Goal: Information Seeking & Learning: Find specific page/section

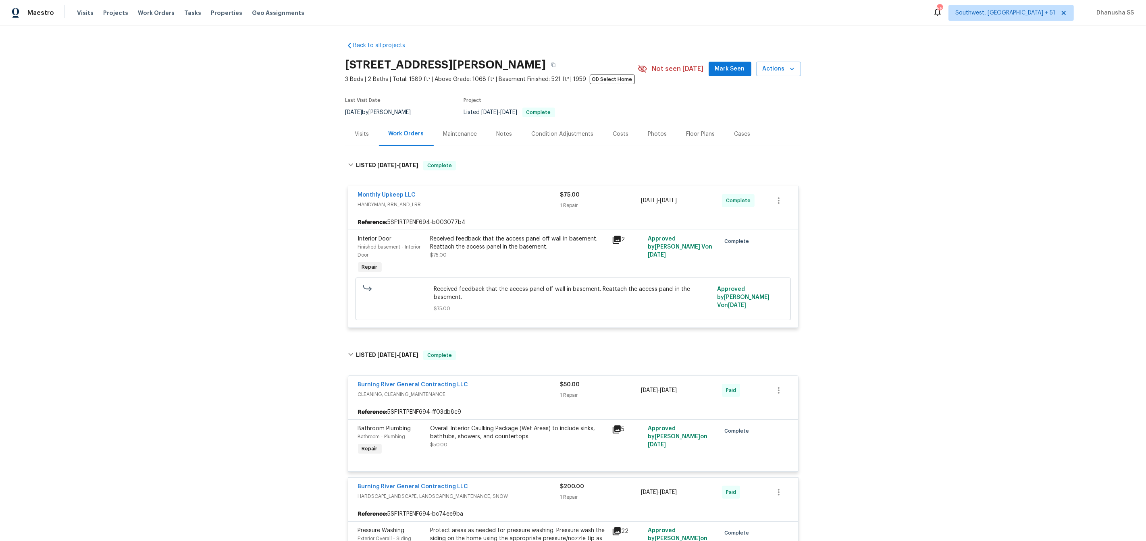
scroll to position [900, 0]
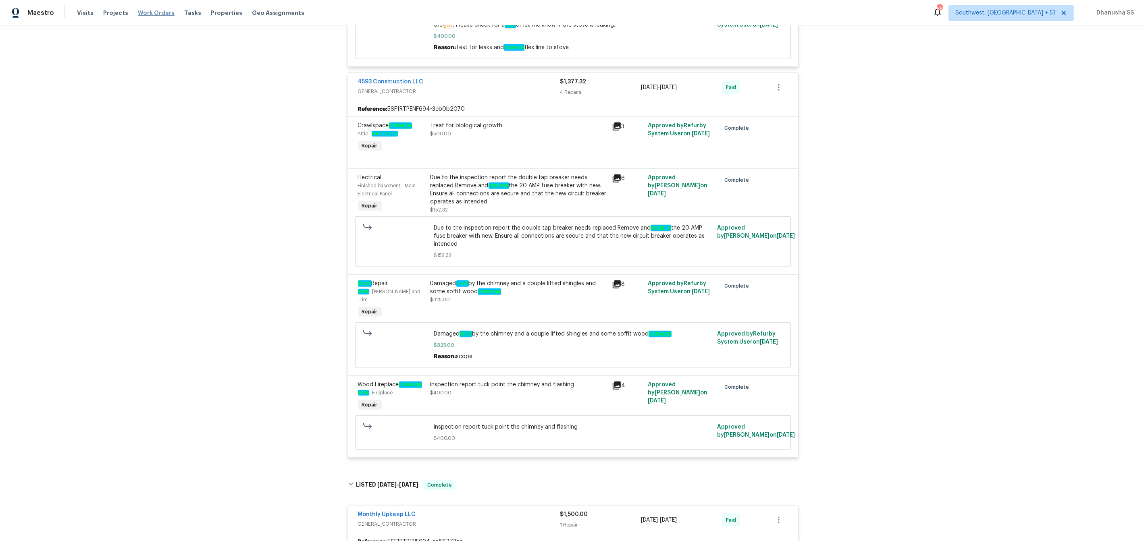
click at [160, 9] on span "Work Orders" at bounding box center [156, 13] width 37 height 8
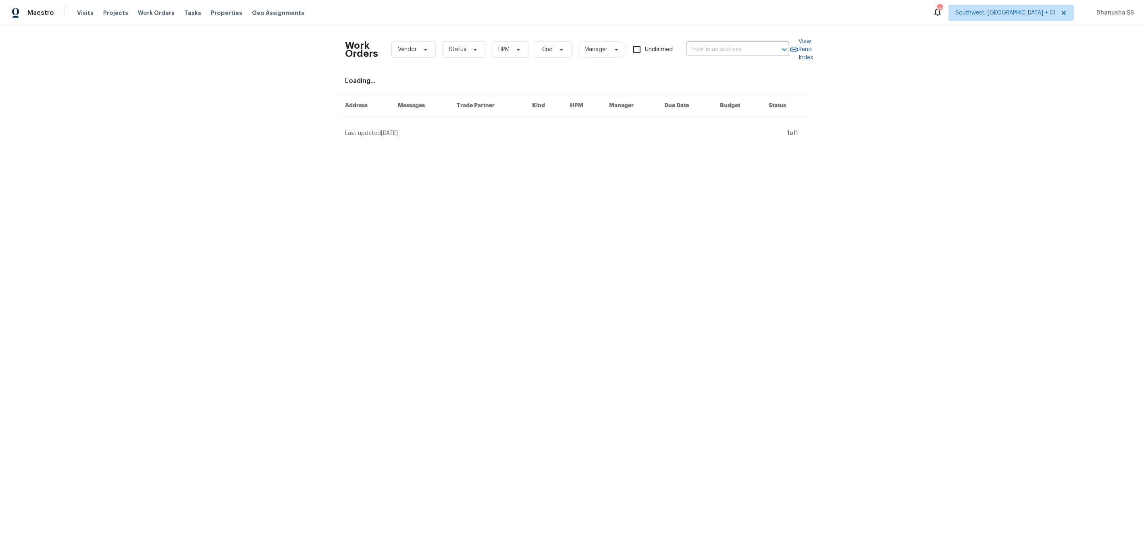
click at [695, 57] on div "Work Orders Vendor Status HPM Kind Manager Unclaimed ​" at bounding box center [567, 49] width 444 height 35
click at [697, 54] on input "text" at bounding box center [726, 50] width 81 height 12
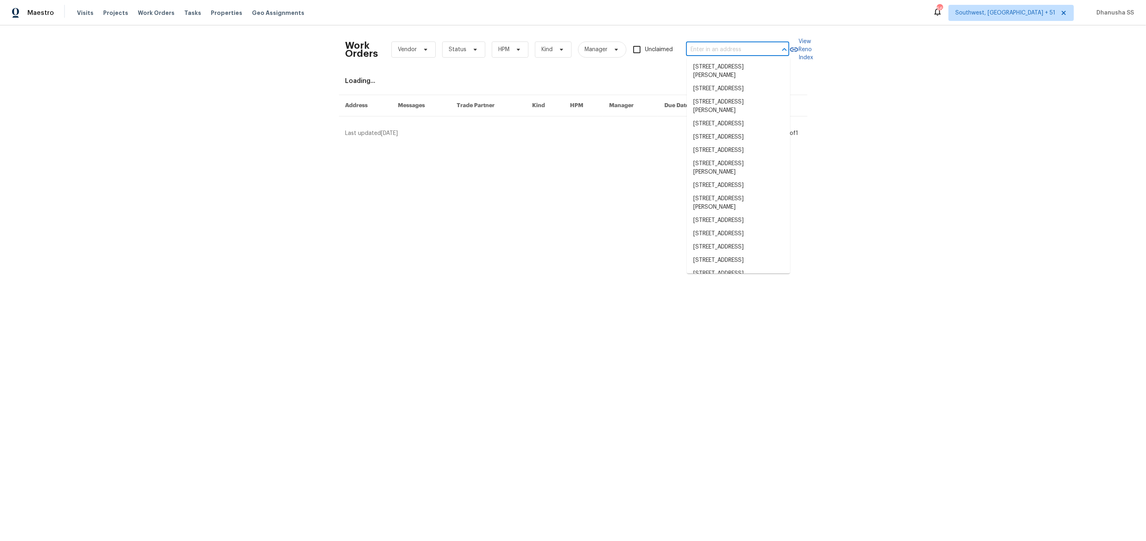
paste input "[STREET_ADDRESS][PERSON_NAME]"
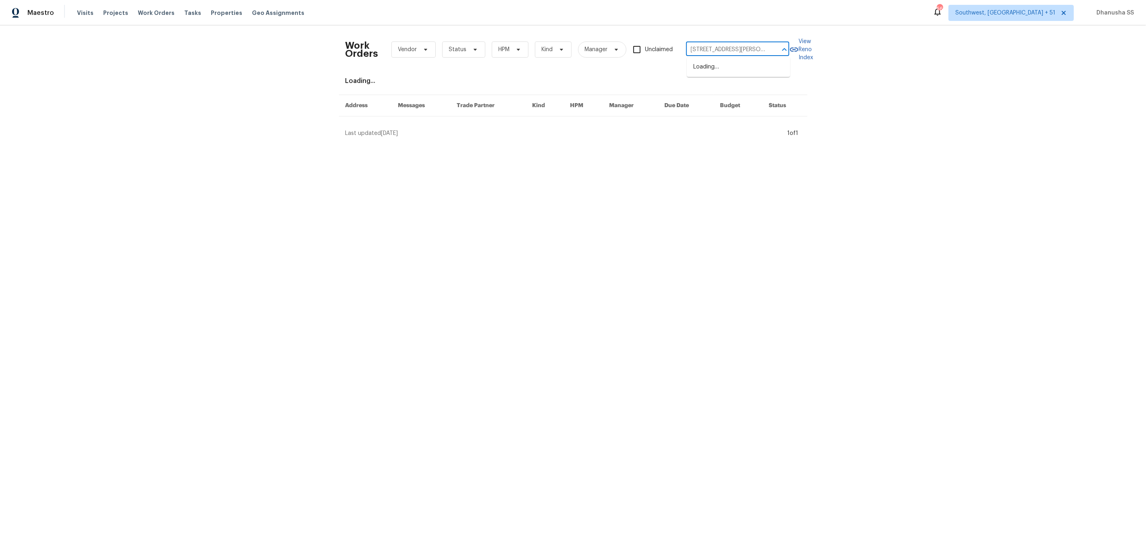
scroll to position [0, 27]
type input "[STREET_ADDRESS][PERSON_NAME]"
click at [698, 71] on li "[STREET_ADDRESS][PERSON_NAME]" at bounding box center [738, 71] width 103 height 22
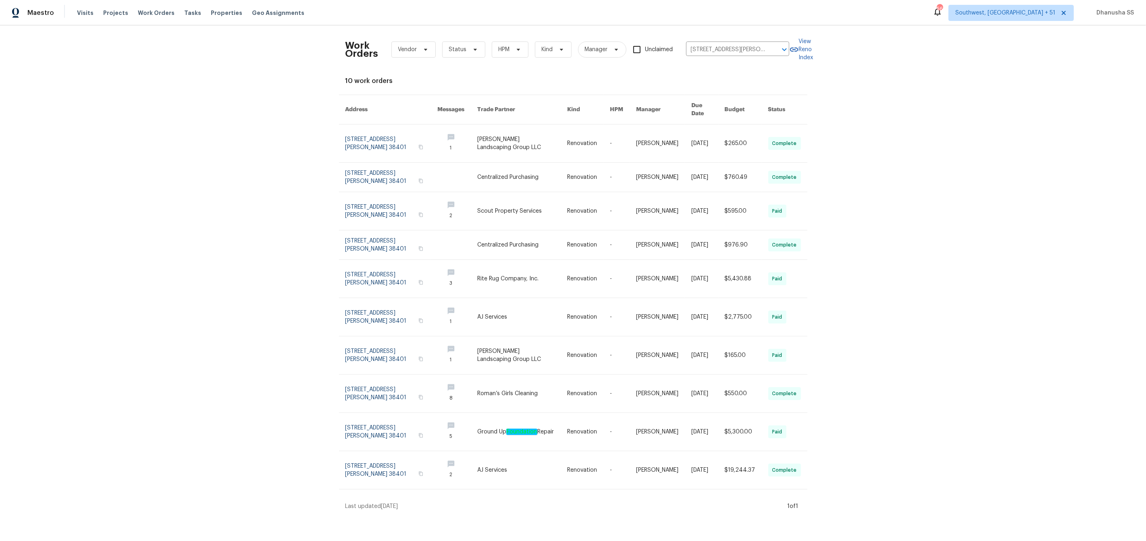
click at [439, 129] on td "1" at bounding box center [451, 144] width 40 height 38
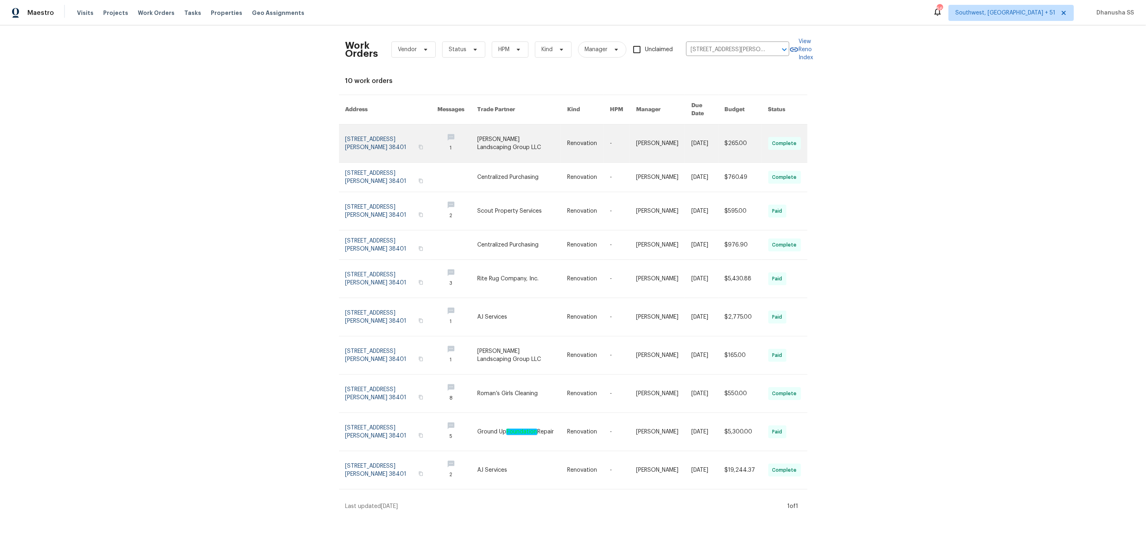
click at [358, 126] on link at bounding box center [391, 144] width 92 height 38
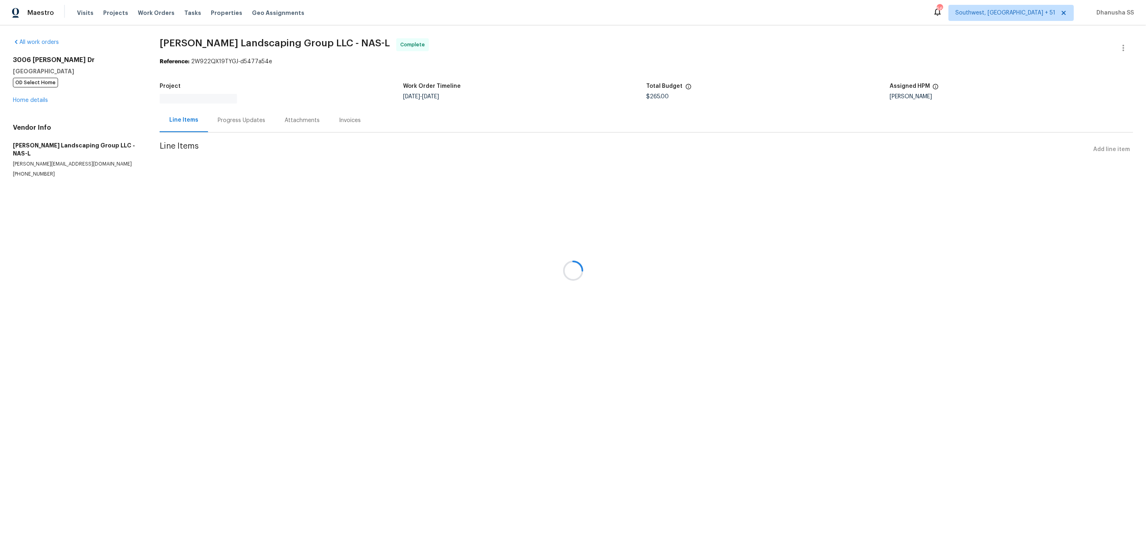
click at [26, 85] on div at bounding box center [573, 270] width 1146 height 541
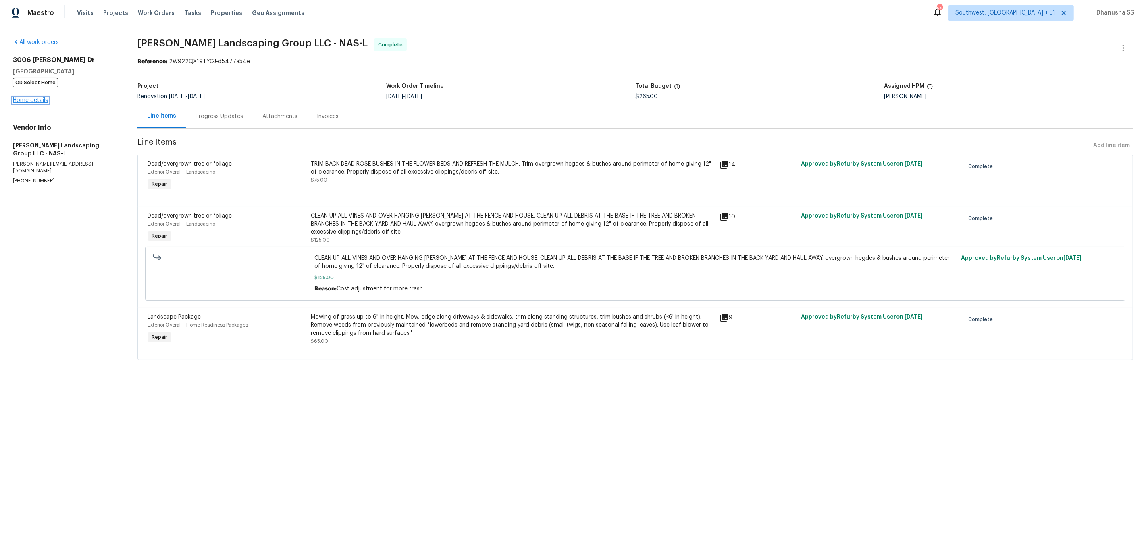
click at [25, 100] on link "Home details" at bounding box center [30, 101] width 35 height 6
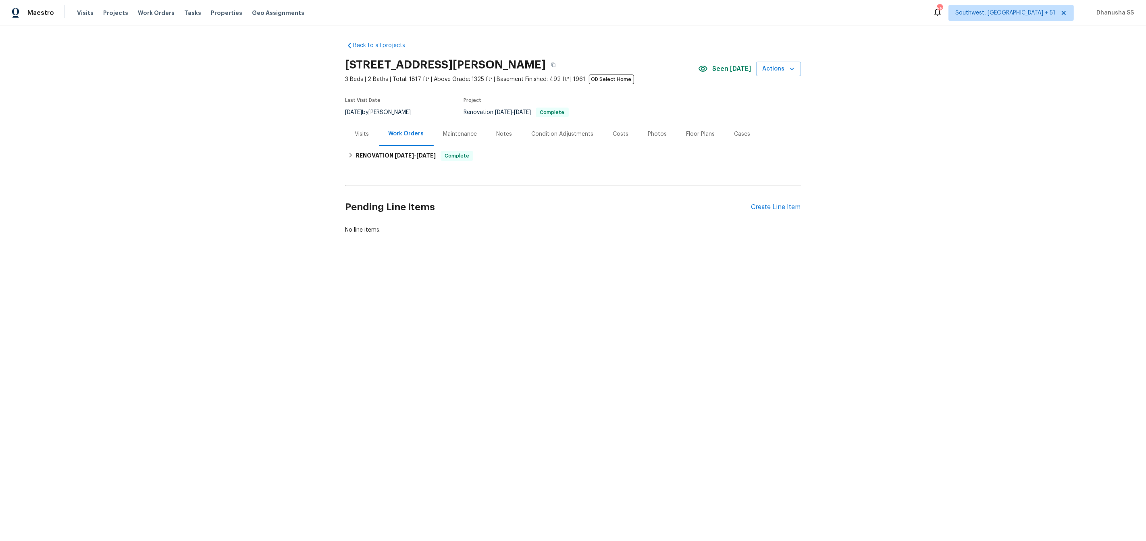
click at [366, 133] on div "Visits" at bounding box center [362, 134] width 14 height 8
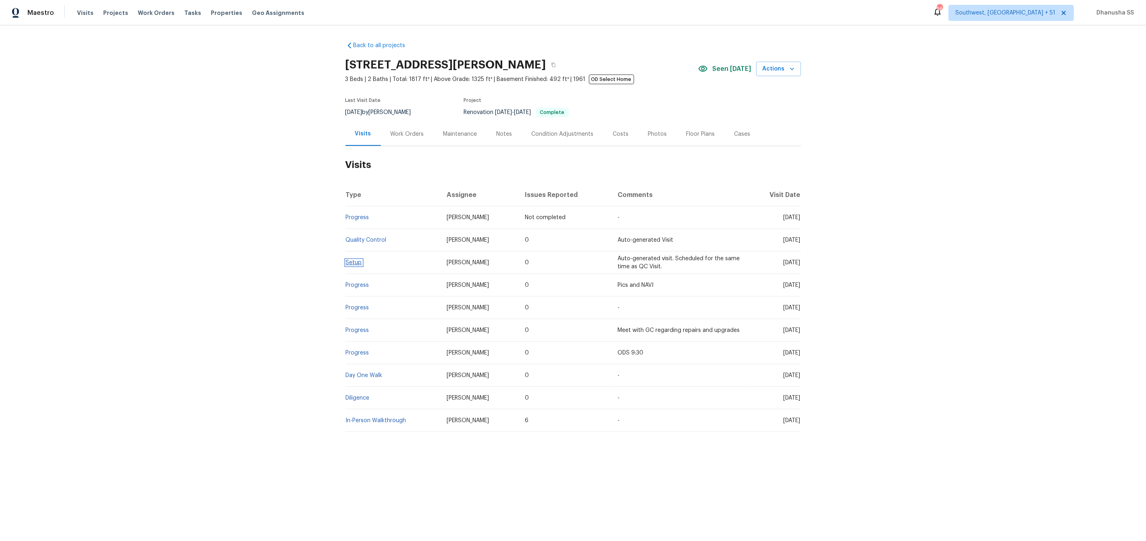
click at [347, 266] on link "Setup" at bounding box center [354, 263] width 16 height 6
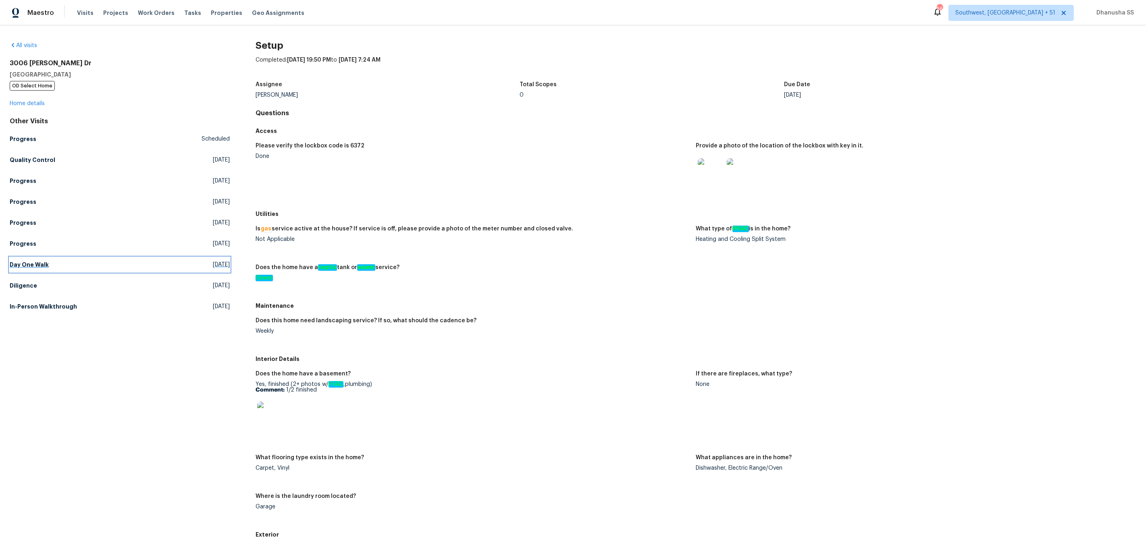
click at [34, 269] on link "Day One Walk Mon, Aug 25 2025" at bounding box center [120, 265] width 220 height 15
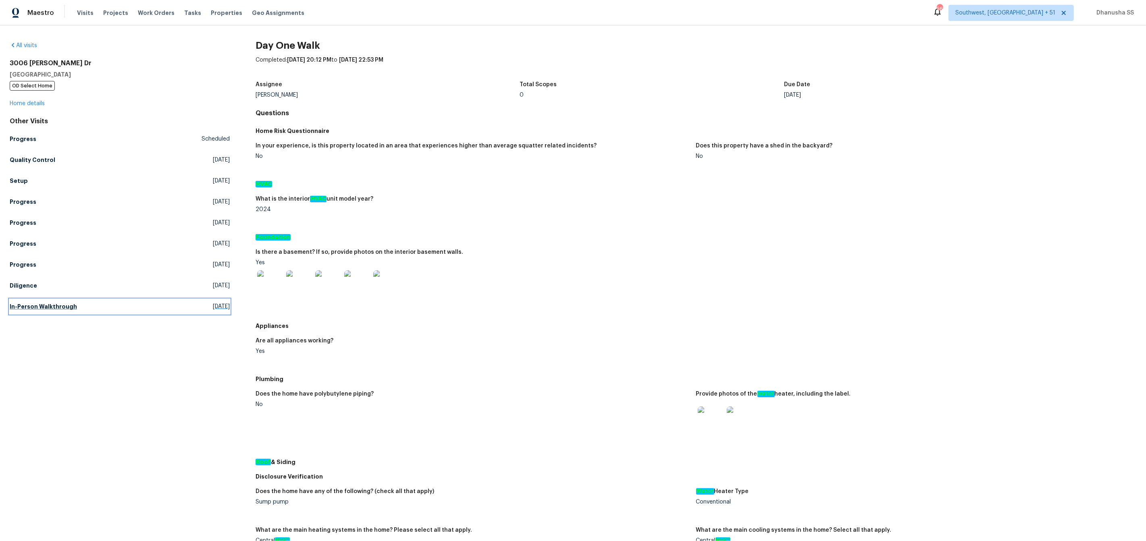
click at [33, 308] on h5 "In-Person Walkthrough" at bounding box center [43, 307] width 67 height 8
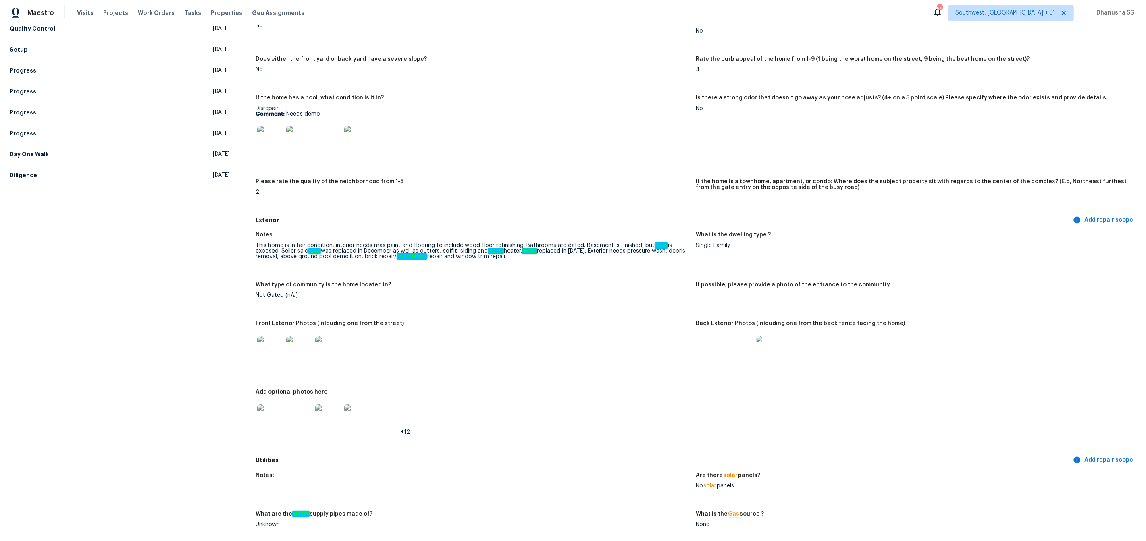
scroll to position [131, 0]
drag, startPoint x: 256, startPoint y: 241, endPoint x: 488, endPoint y: 262, distance: 232.7
click at [488, 262] on figure "Notes: This home is in fair condition, interior needs max paint and flooring to…" at bounding box center [476, 253] width 440 height 40
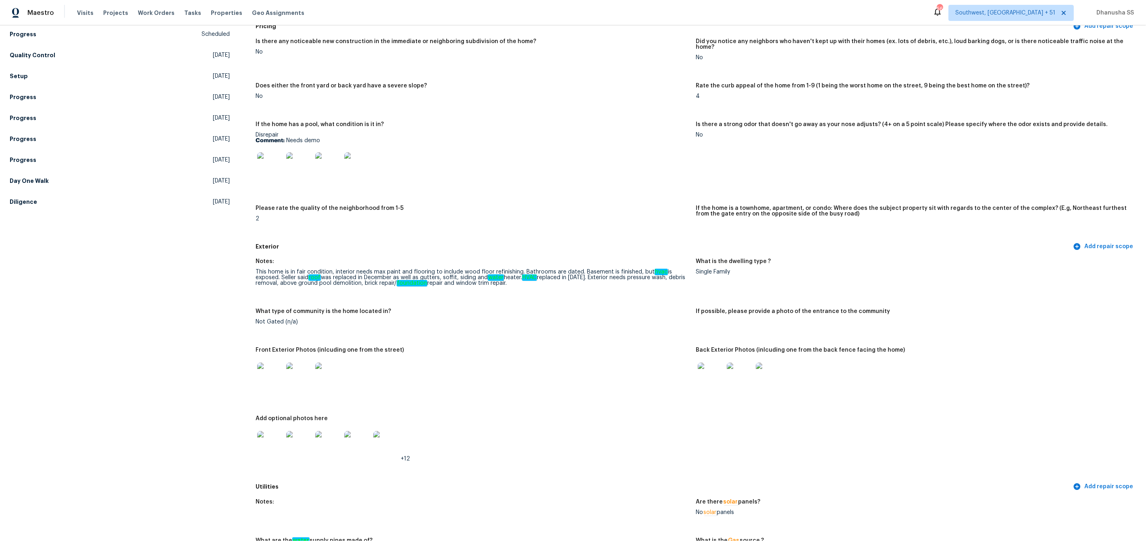
scroll to position [106, 0]
click at [514, 335] on div "Notes: This home is in fair condition, interior needs max paint and flooring to…" at bounding box center [696, 365] width 881 height 226
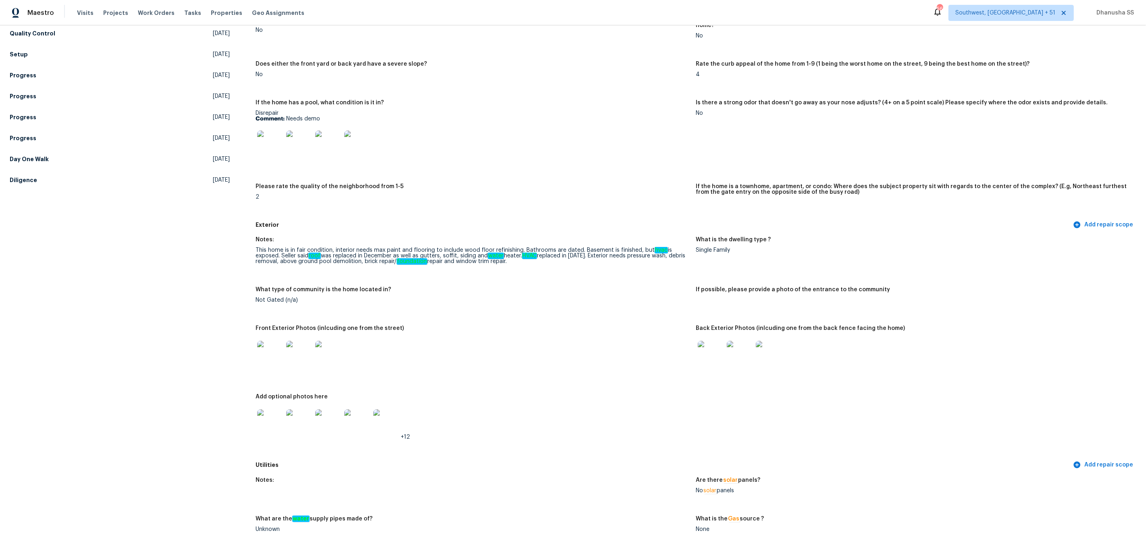
scroll to position [0, 0]
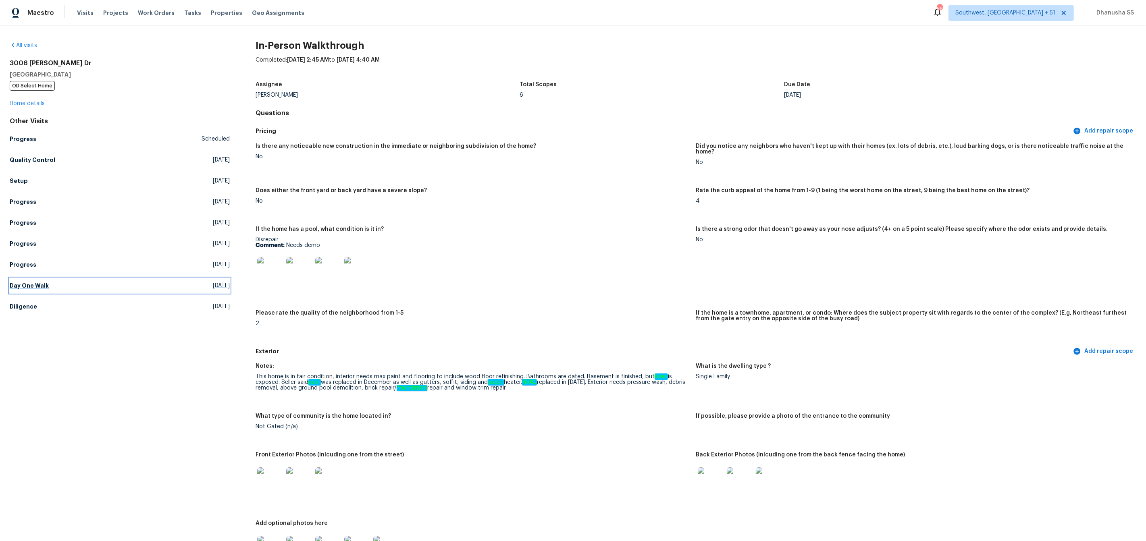
click at [54, 291] on link "Day One Walk Mon, Aug 25 2025" at bounding box center [120, 286] width 220 height 15
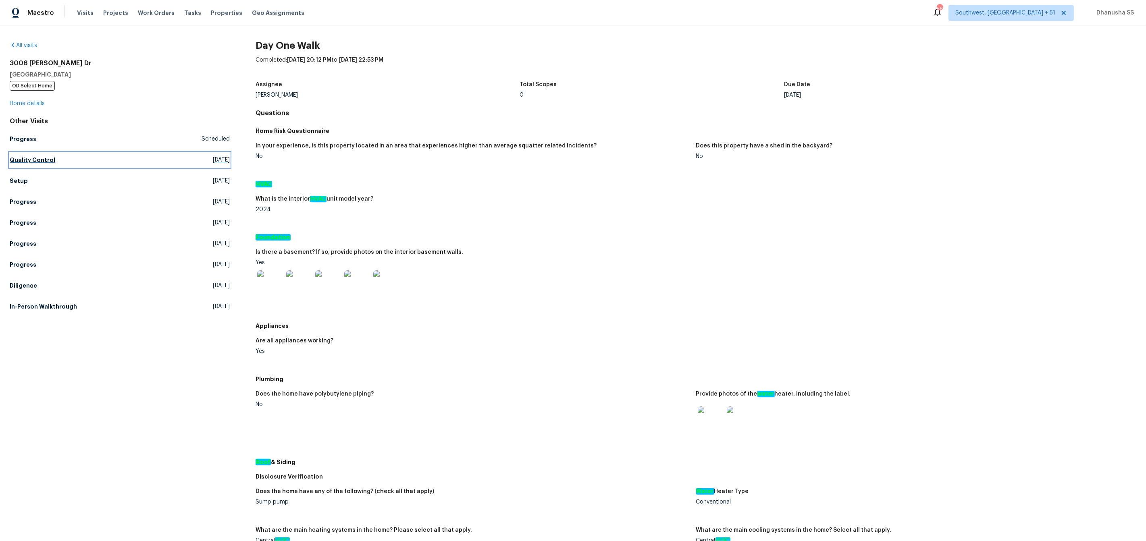
click at [32, 160] on h5 "Quality Control" at bounding box center [33, 160] width 46 height 8
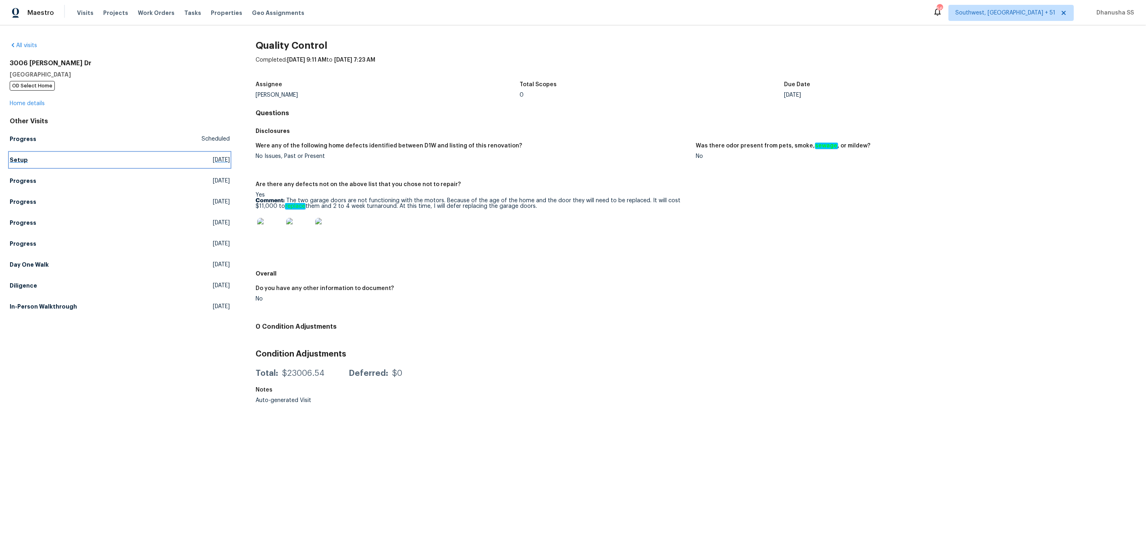
click at [25, 162] on h5 "Setup" at bounding box center [19, 160] width 18 height 8
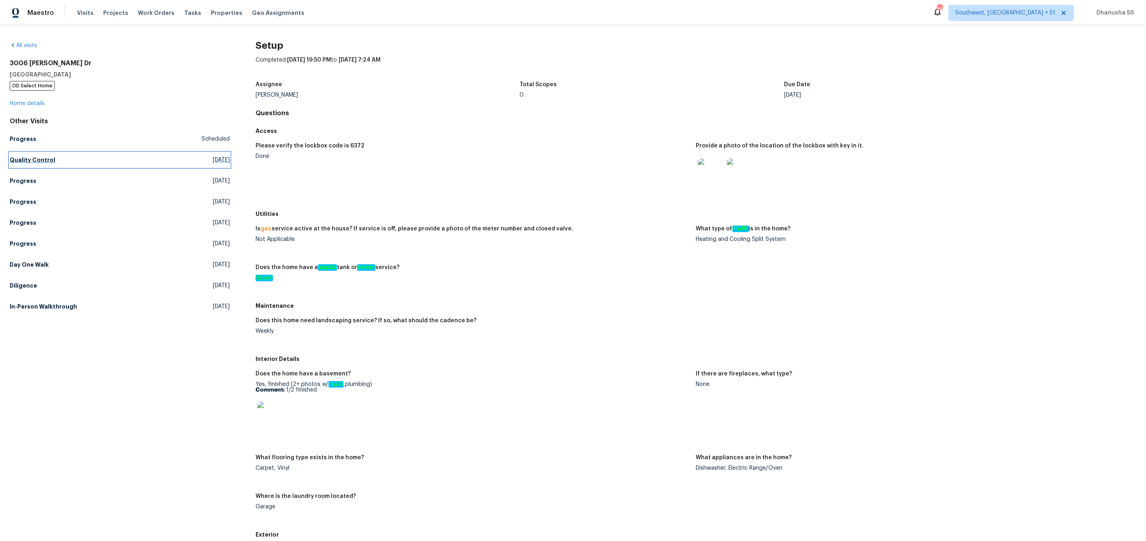
click at [43, 165] on link "Quality Control Thu, Oct 09 2025" at bounding box center [120, 160] width 220 height 15
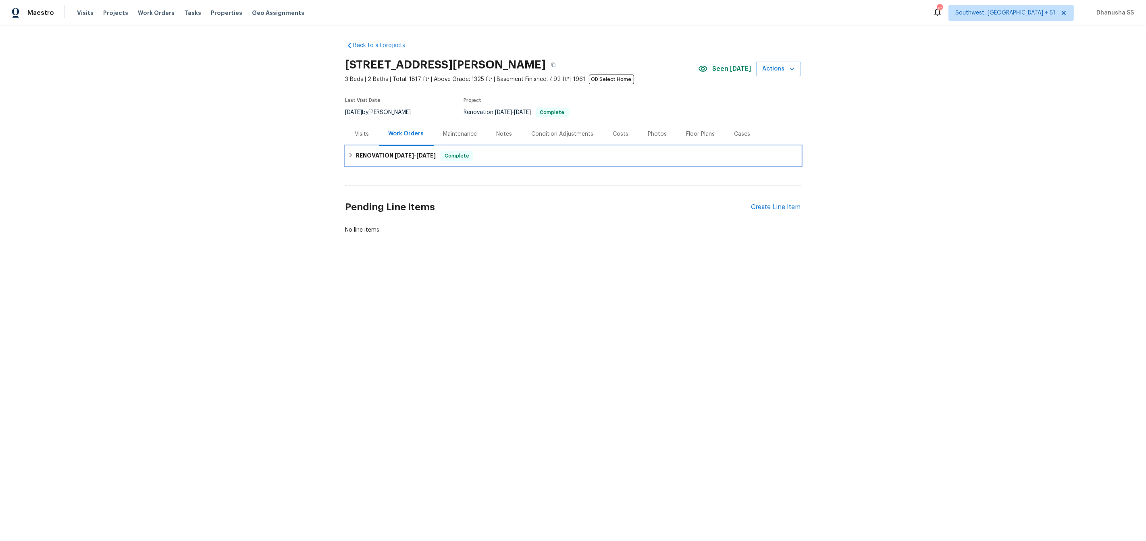
click at [489, 155] on div "RENOVATION [DATE] - [DATE] Complete" at bounding box center [573, 156] width 451 height 10
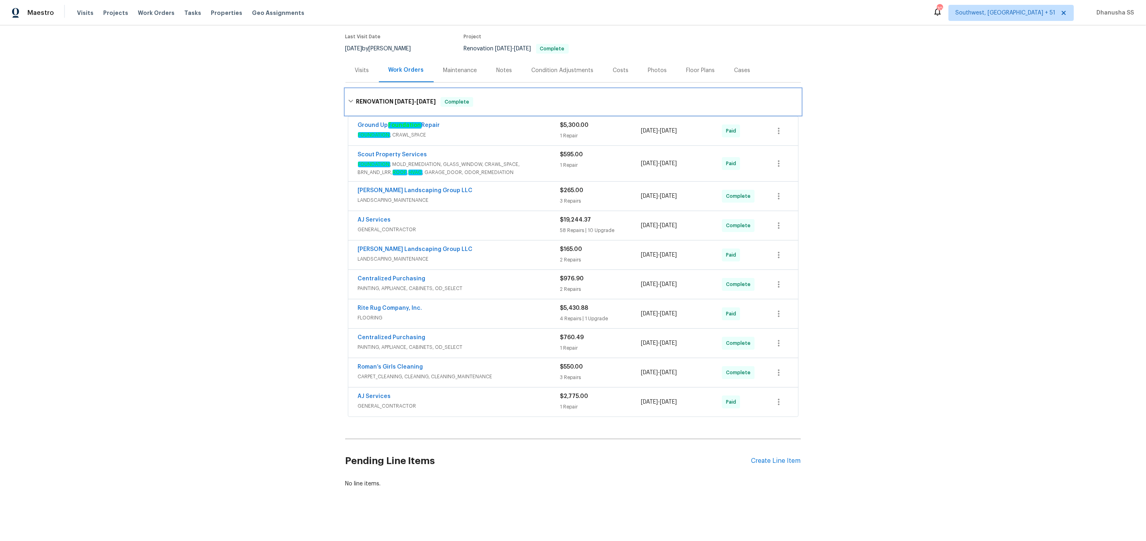
scroll to position [66, 0]
click at [544, 405] on span "GENERAL_CONTRACTOR" at bounding box center [459, 405] width 202 height 8
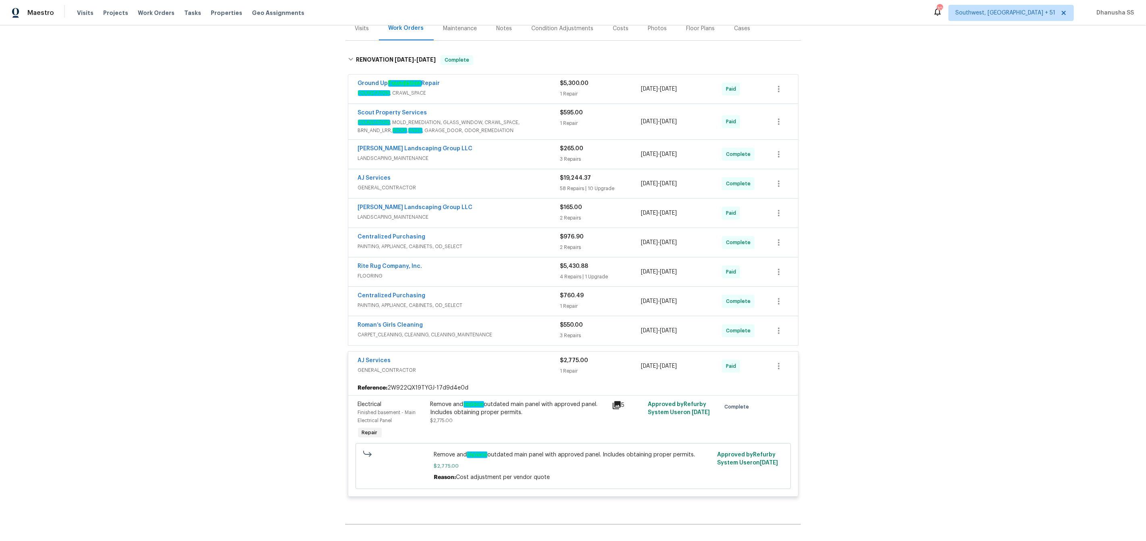
scroll to position [106, 0]
click at [509, 416] on div "Remove and replace outdated main panel with approved panel. Includes obtaining …" at bounding box center [518, 408] width 177 height 16
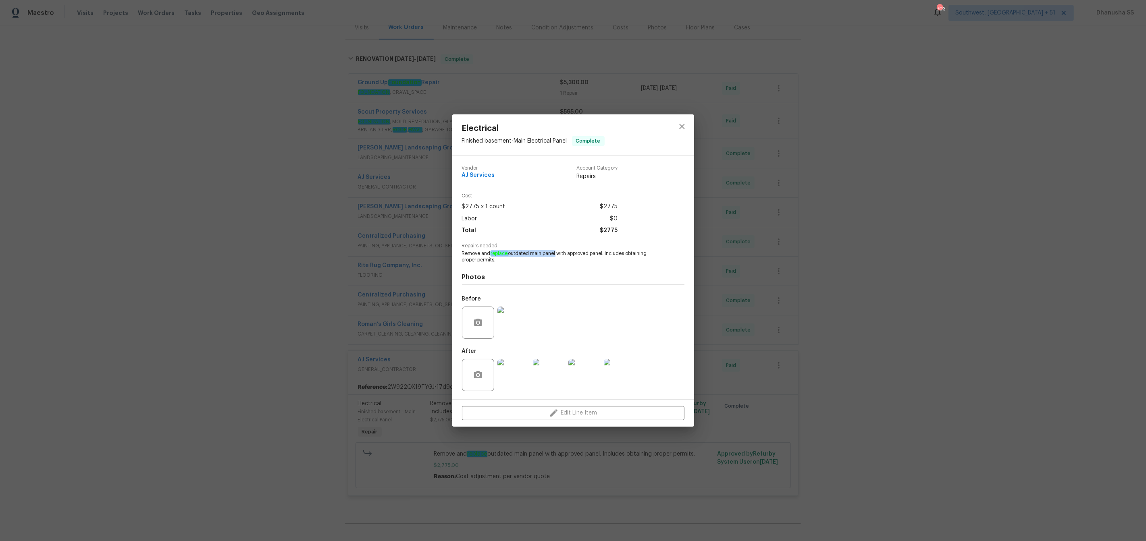
drag, startPoint x: 491, startPoint y: 255, endPoint x: 555, endPoint y: 253, distance: 64.5
click at [555, 253] on span "Remove and replace outdated main panel with approved panel. Includes obtaining …" at bounding box center [562, 257] width 200 height 14
copy span "replace outdated main pane"
click at [679, 129] on icon "close" at bounding box center [682, 127] width 10 height 10
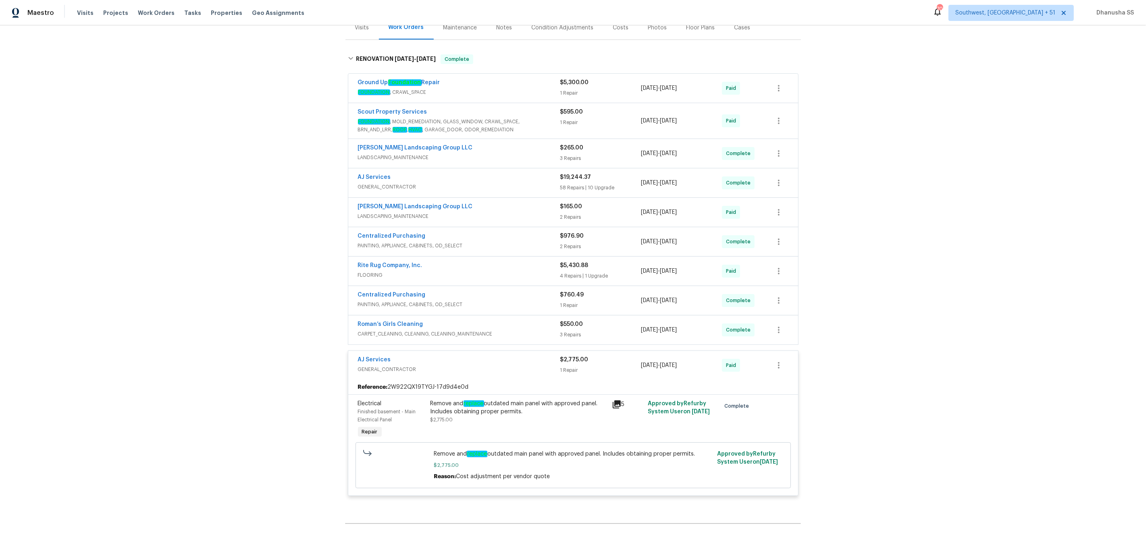
click at [548, 339] on div "Roman’s Girls Cleaning CARPET_CLEANING, CLEANING, CLEANING_MAINTENANCE" at bounding box center [459, 329] width 202 height 19
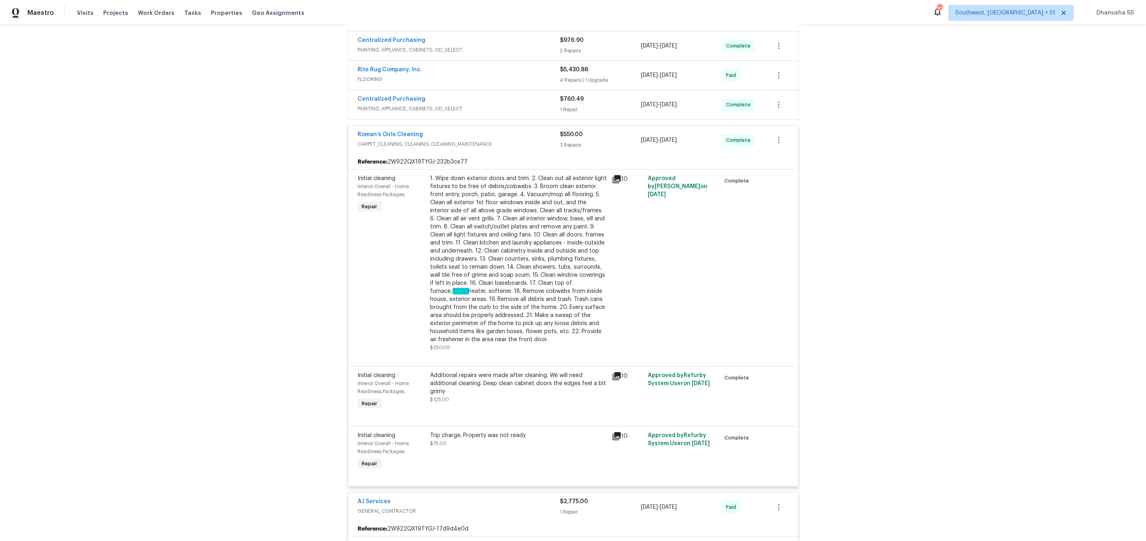
scroll to position [125, 0]
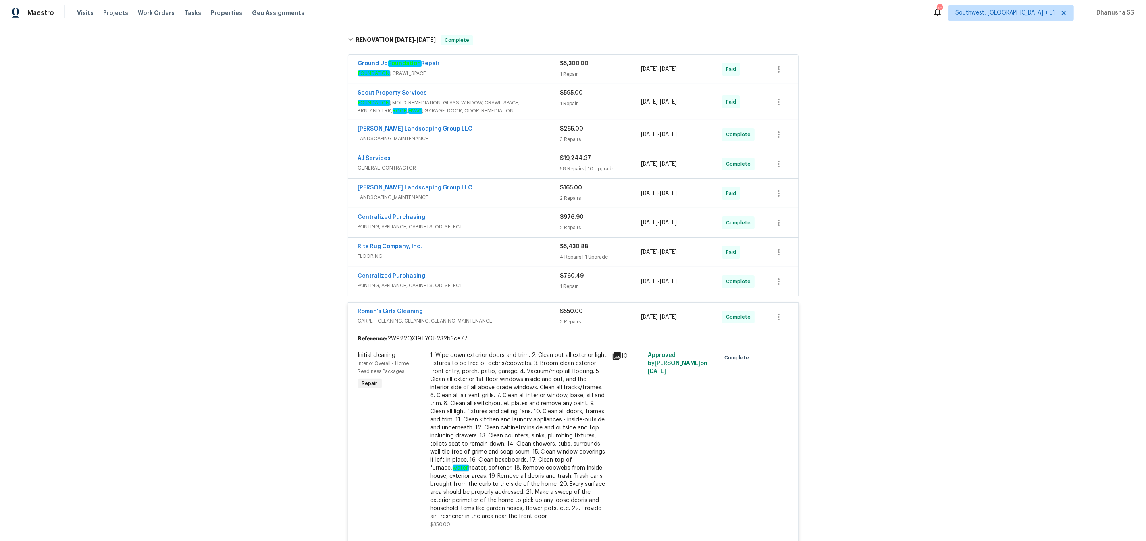
click at [530, 281] on div "Centralized Purchasing" at bounding box center [459, 277] width 202 height 10
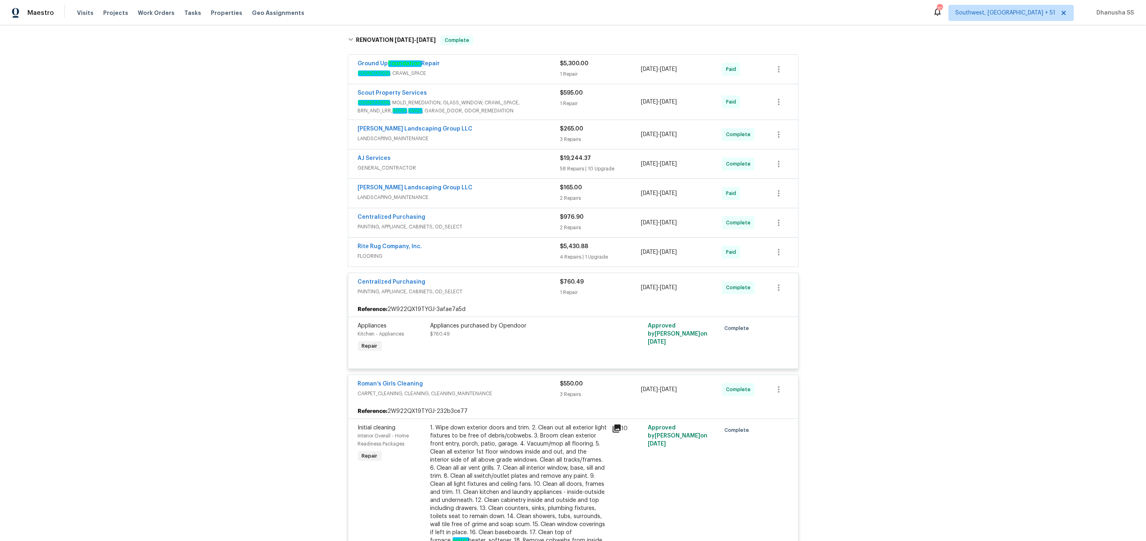
click at [514, 253] on span "FLOORING" at bounding box center [459, 256] width 202 height 8
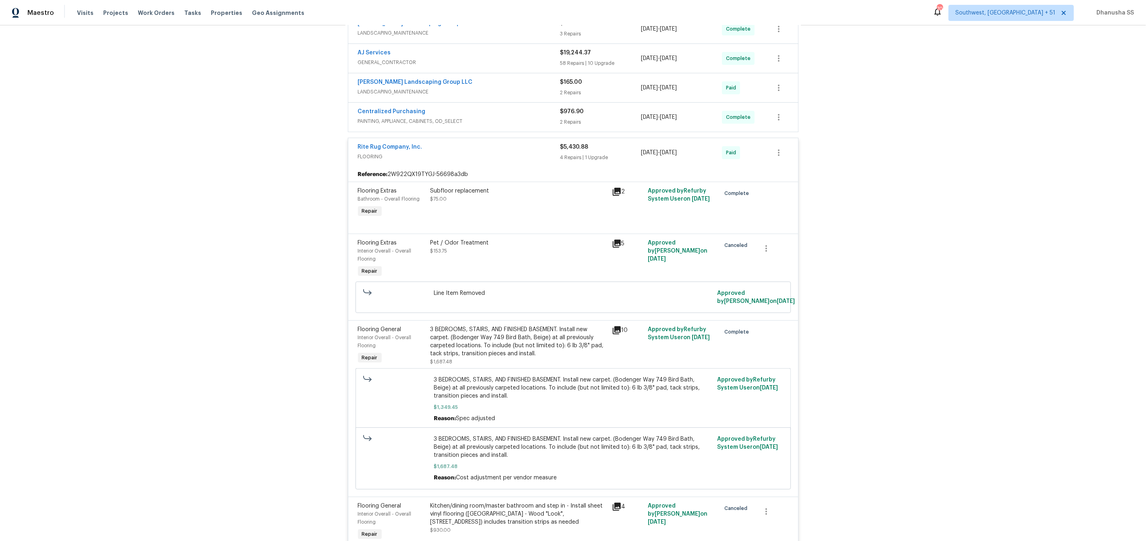
scroll to position [180, 0]
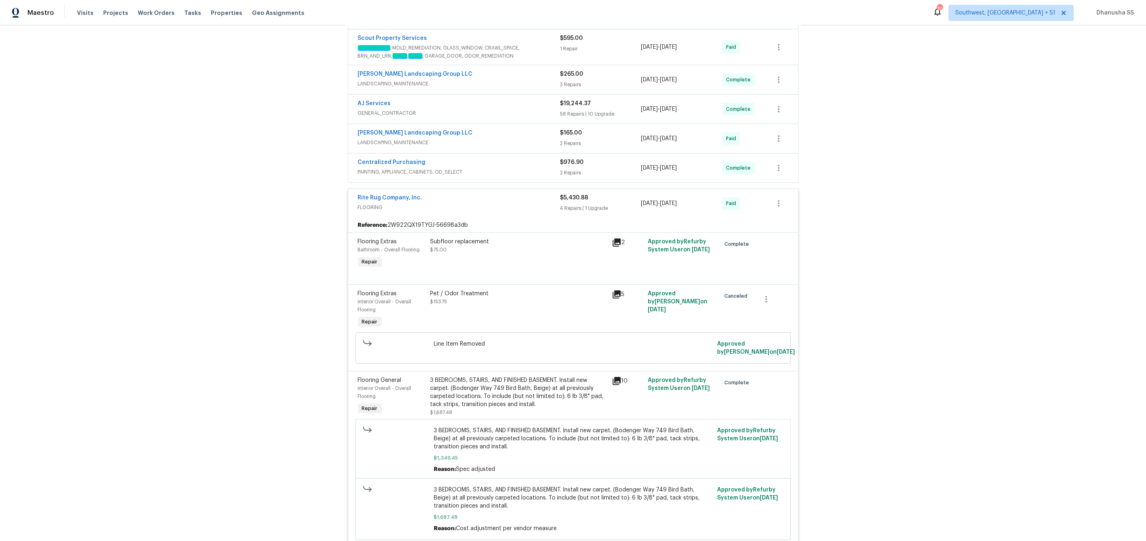
click at [480, 168] on div "Centralized Purchasing" at bounding box center [459, 163] width 202 height 10
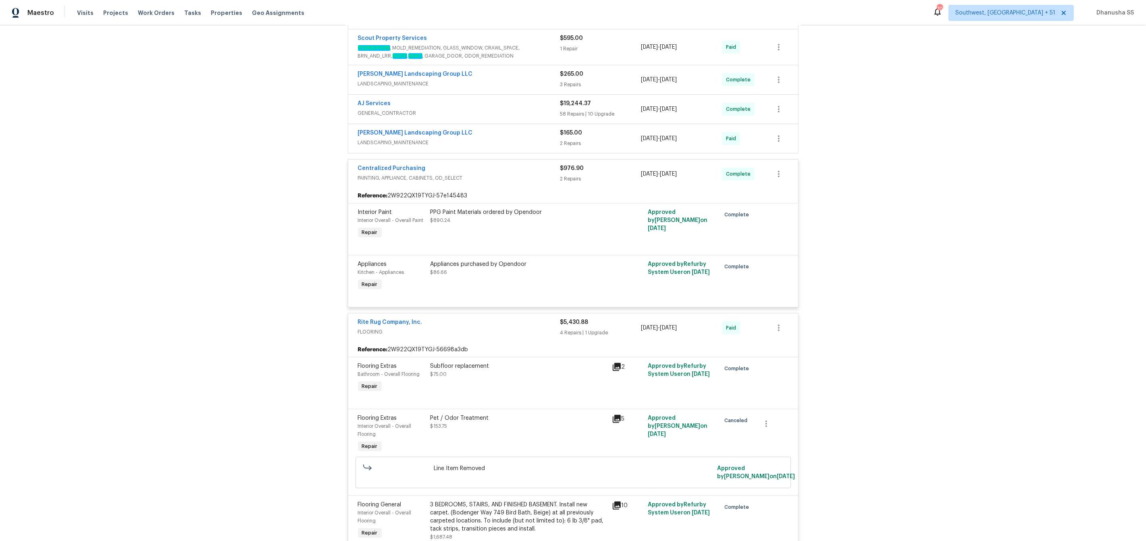
click at [514, 127] on div "[PERSON_NAME] Landscaping Group LLC LANDSCAPING_MAINTENANCE $165.00 2 Repairs […" at bounding box center [573, 138] width 450 height 29
click at [512, 140] on span "LANDSCAPING_MAINTENANCE" at bounding box center [459, 143] width 202 height 8
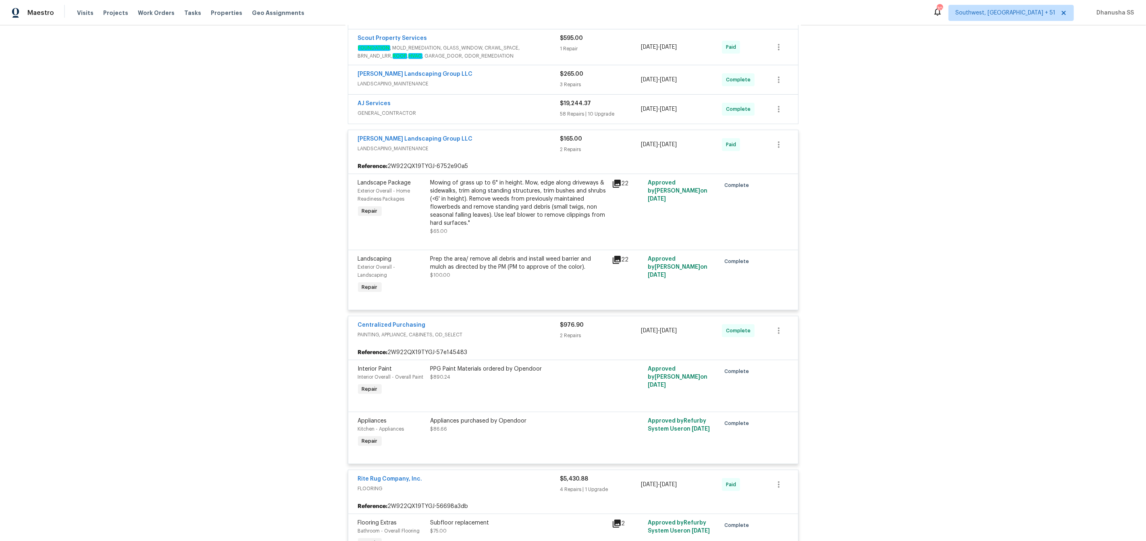
click at [528, 101] on div "AJ Services" at bounding box center [459, 105] width 202 height 10
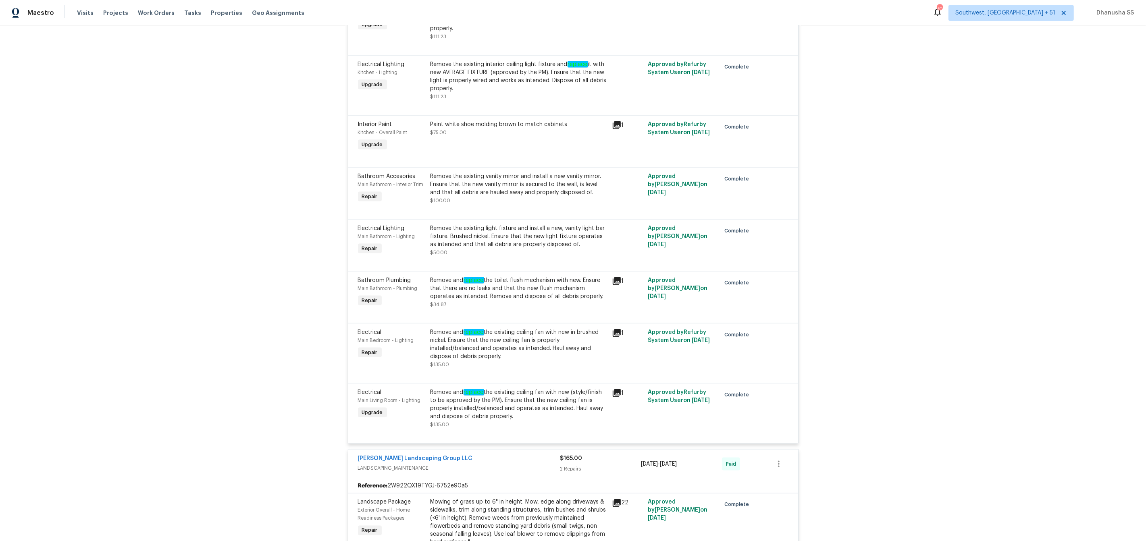
scroll to position [4654, 0]
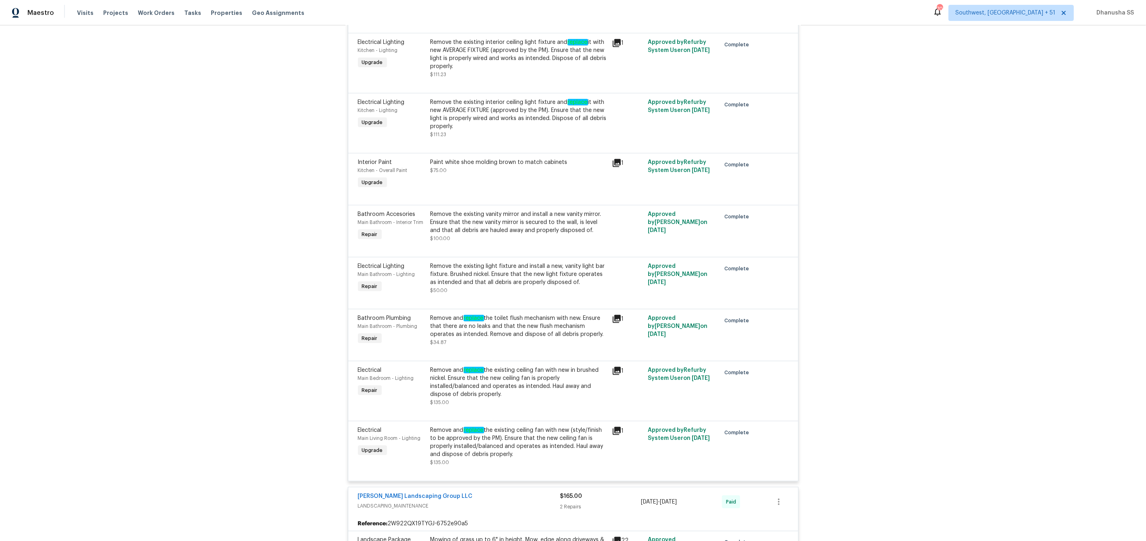
click at [481, 347] on div "Remove and replace the toilet flush mechanism with new. Ensure that there are n…" at bounding box center [518, 330] width 177 height 32
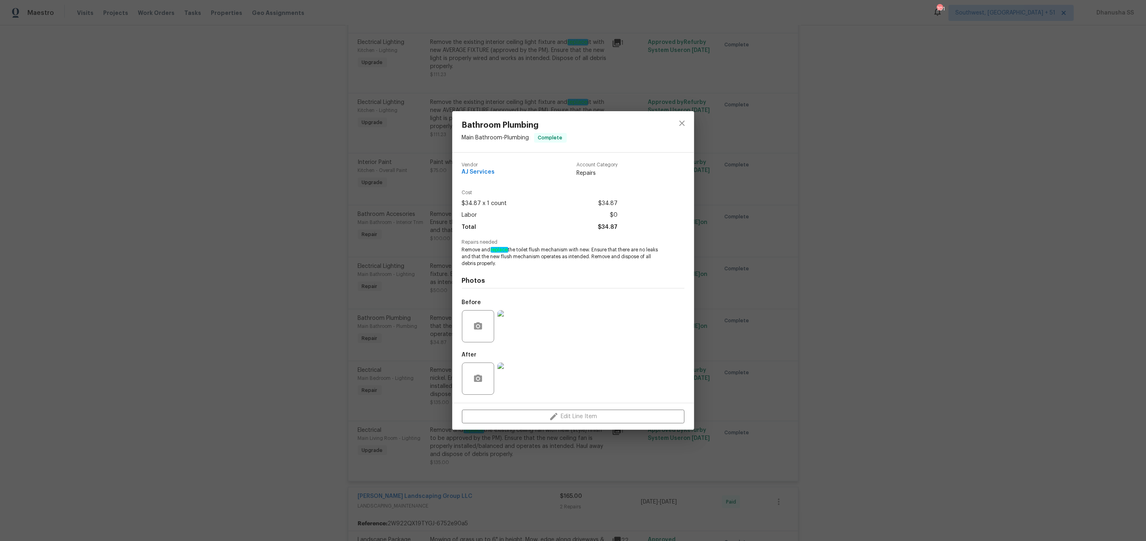
drag, startPoint x: 492, startPoint y: 247, endPoint x: 562, endPoint y: 251, distance: 70.2
click at [563, 251] on span "Remove and replace the toilet flush mechanism with new. Ensure that there are n…" at bounding box center [562, 257] width 200 height 20
drag, startPoint x: 492, startPoint y: 249, endPoint x: 572, endPoint y: 251, distance: 79.4
click at [572, 251] on span "Remove and replace the toilet flush mechanism with new. Ensure that there are n…" at bounding box center [562, 257] width 200 height 20
copy span "replace the toilet flush mechanism"
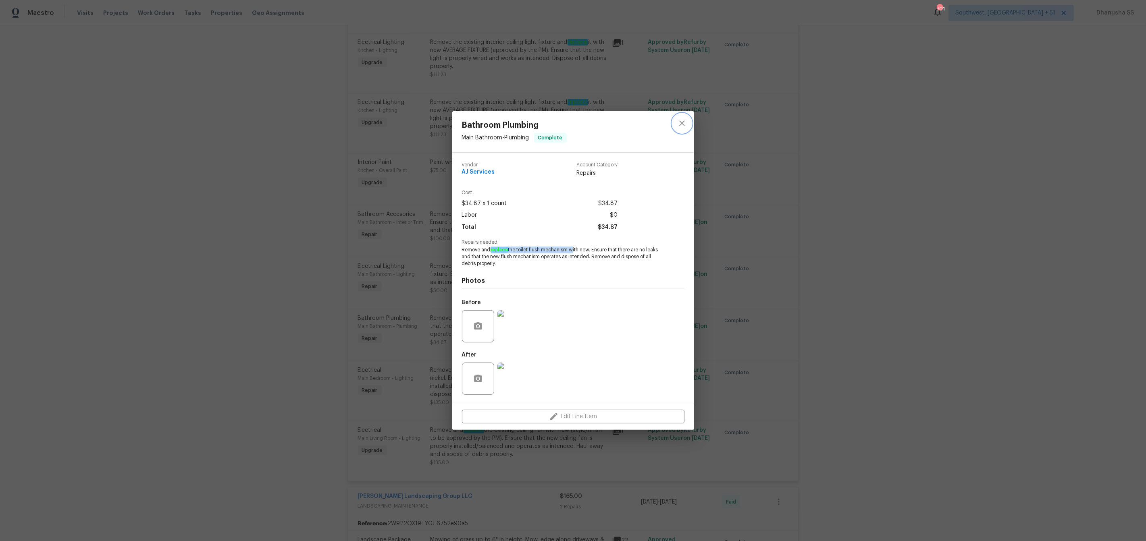
click at [687, 122] on button "close" at bounding box center [681, 123] width 19 height 19
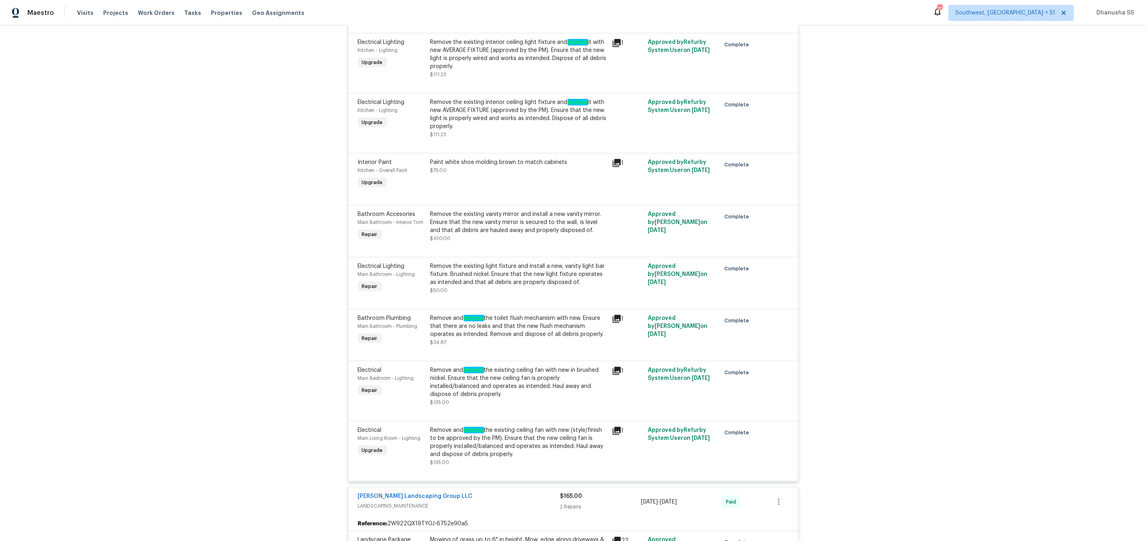
click at [687, 122] on button "close" at bounding box center [681, 123] width 19 height 19
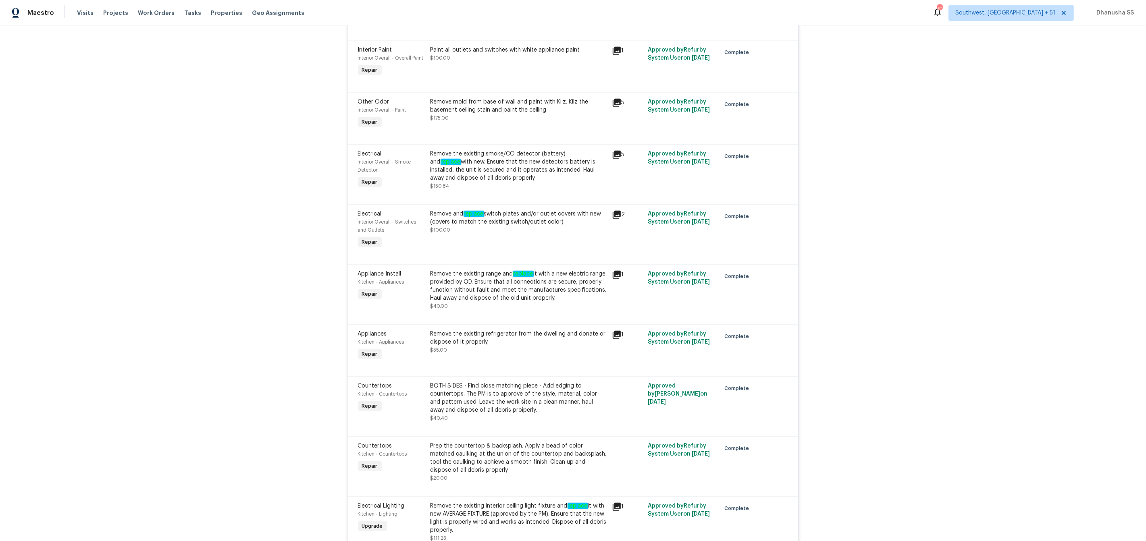
scroll to position [4173, 0]
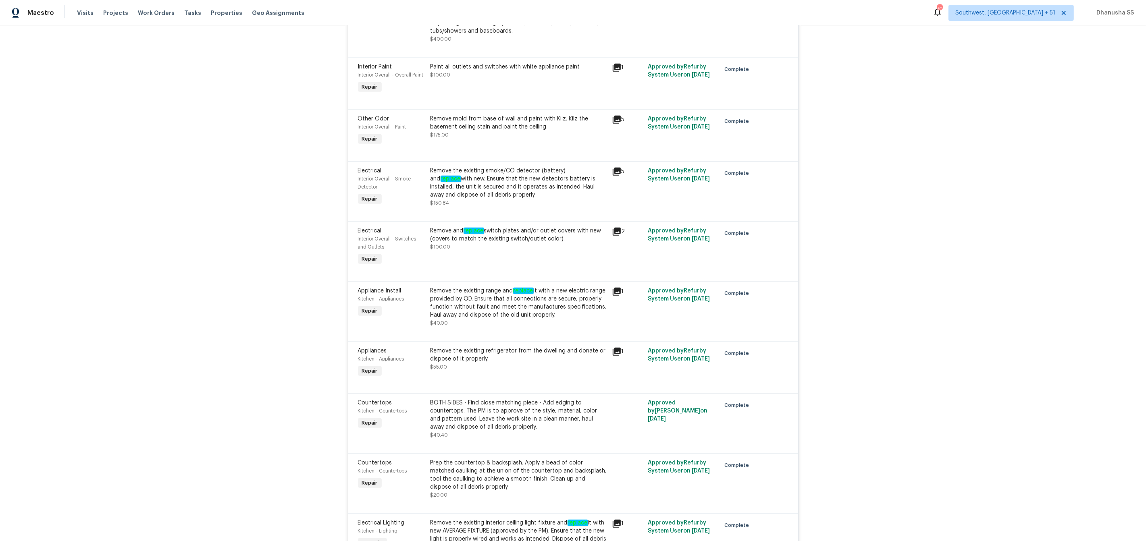
click at [491, 183] on div "Remove the existing smoke/CO detector (battery) and replace with new. Ensure th…" at bounding box center [518, 183] width 177 height 32
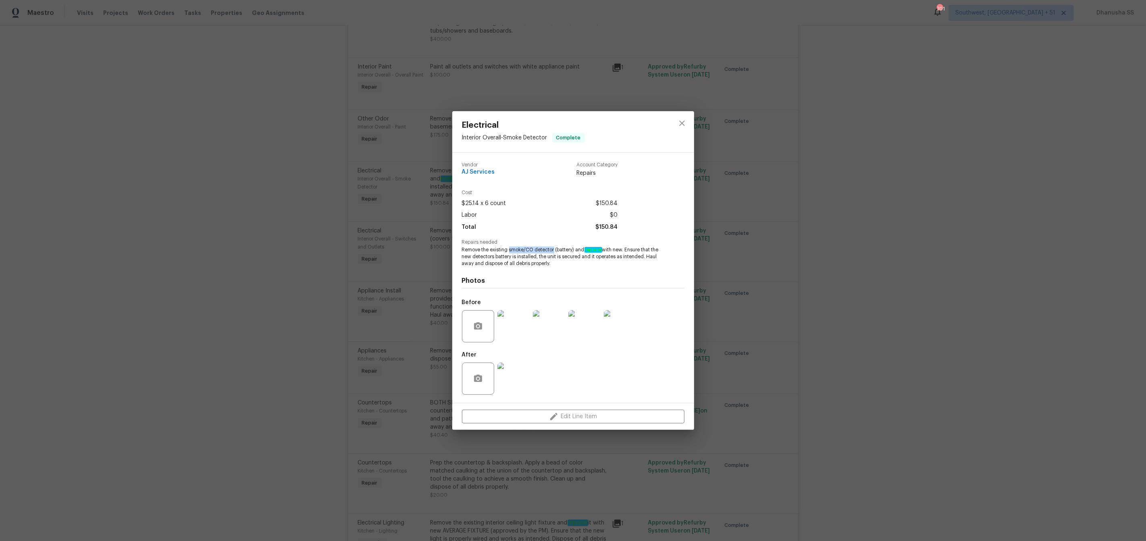
drag, startPoint x: 509, startPoint y: 252, endPoint x: 553, endPoint y: 251, distance: 43.5
click at [553, 251] on span "Remove the existing smoke/CO detector (battery) and replace with new. Ensure th…" at bounding box center [562, 257] width 200 height 20
copy span "smoke/CO detector"
click at [682, 123] on icon "close" at bounding box center [681, 123] width 5 height 5
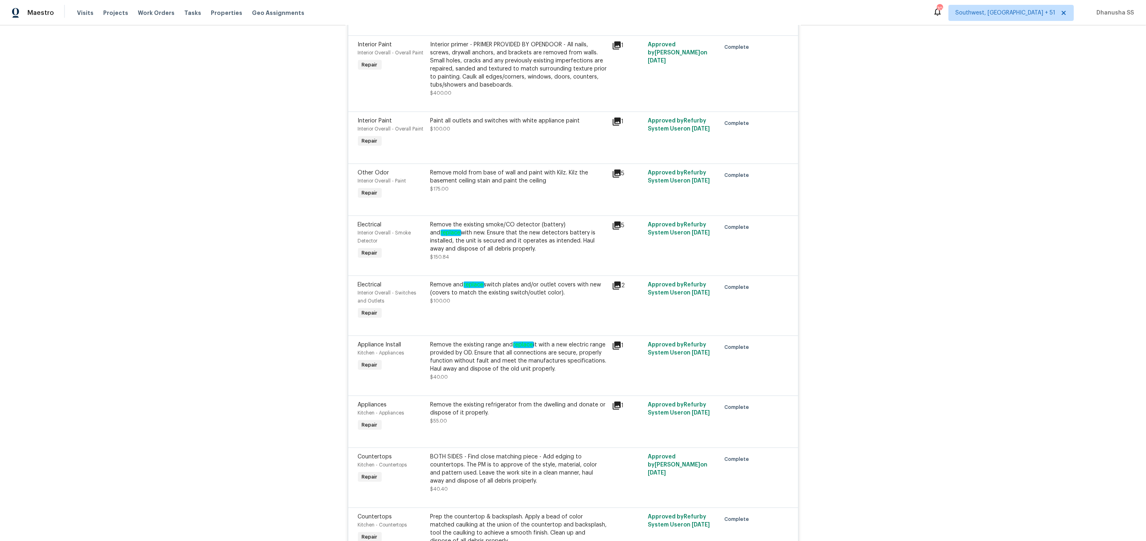
scroll to position [4101, 0]
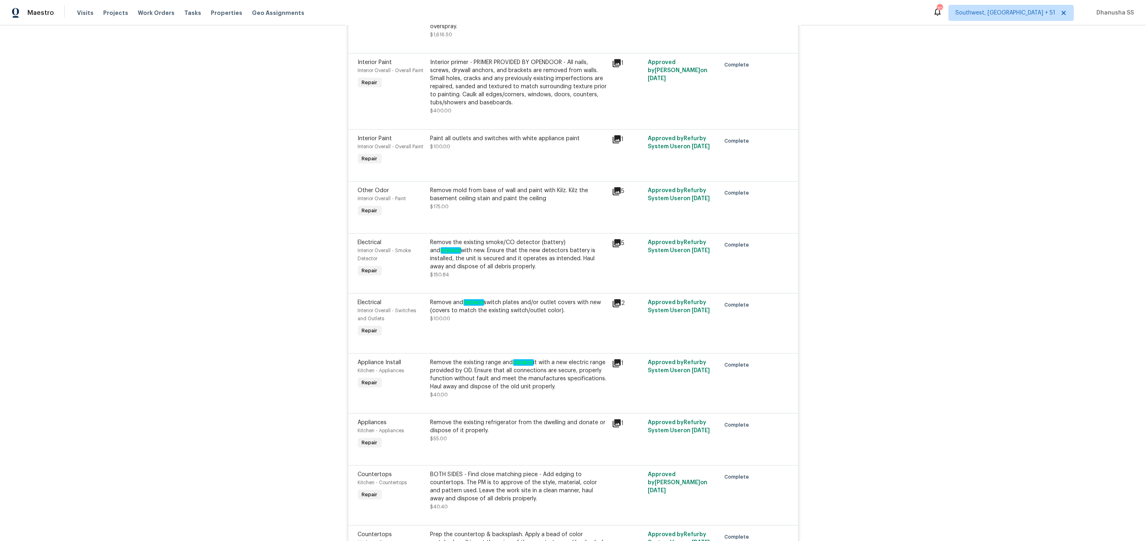
click at [490, 207] on div "Remove mold from base of wall and paint with Kilz. Kilz the basement ceiling st…" at bounding box center [518, 199] width 177 height 24
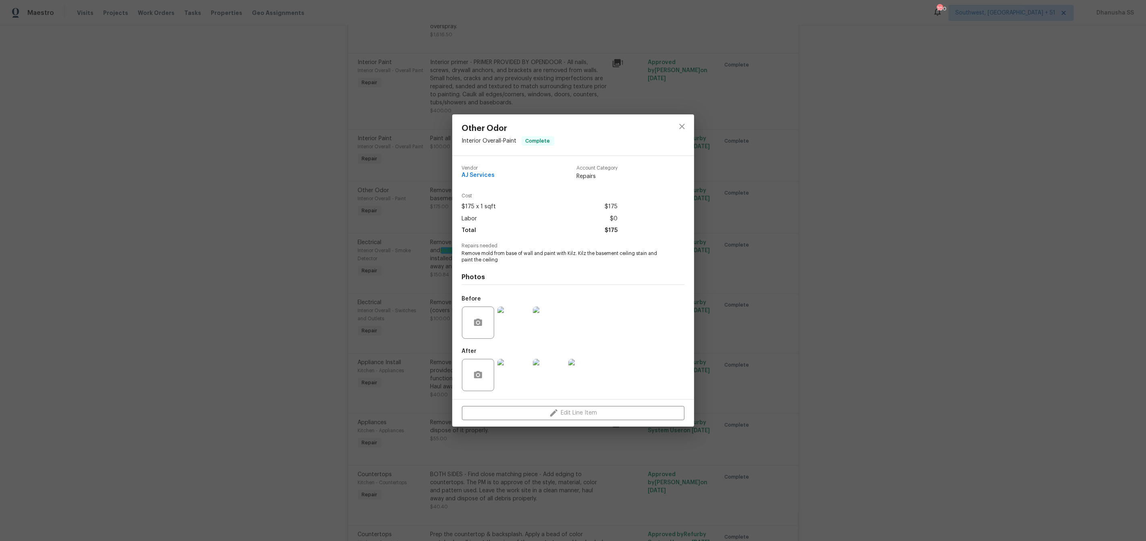
click at [516, 335] on img at bounding box center [513, 323] width 32 height 32
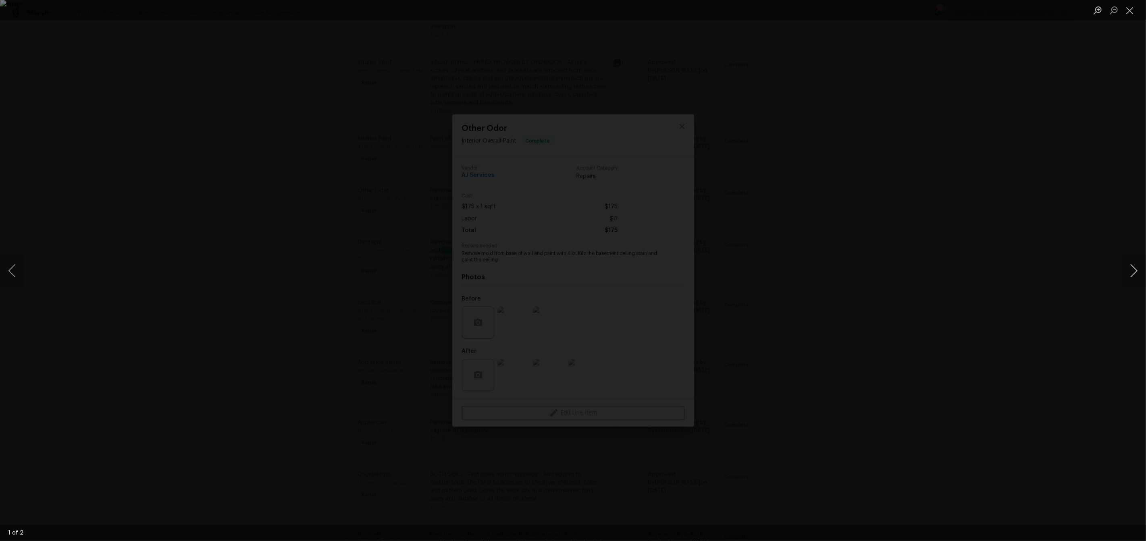
click at [1131, 276] on button "Next image" at bounding box center [1134, 271] width 24 height 32
click at [976, 232] on div "Lightbox" at bounding box center [573, 270] width 1146 height 541
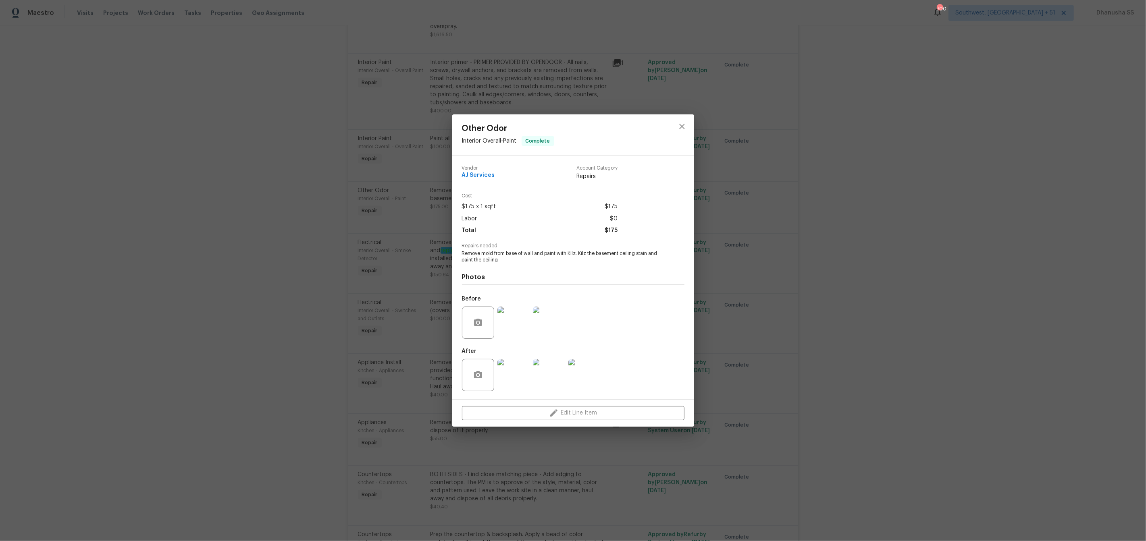
click at [681, 111] on div "Other Odor Interior Overall - Paint Complete Vendor AJ Services Account Categor…" at bounding box center [573, 270] width 1146 height 541
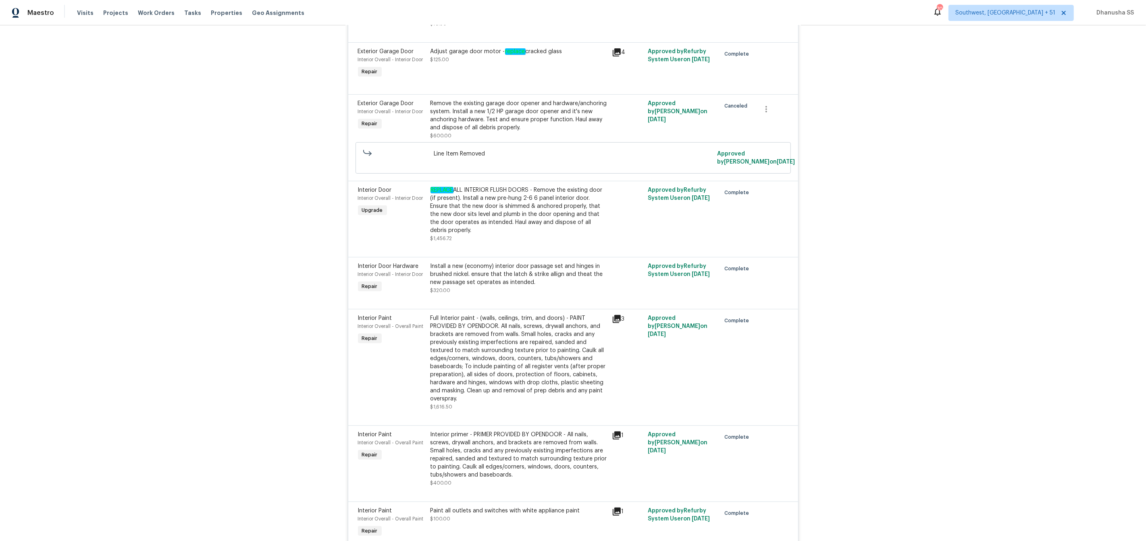
scroll to position [3721, 0]
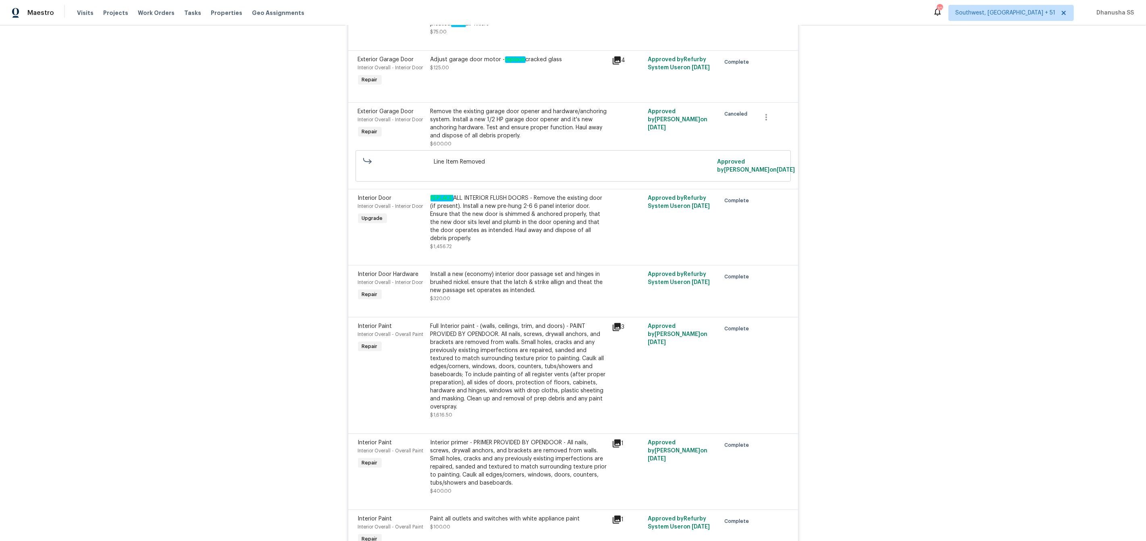
click at [508, 288] on div "Install a new (economy) interior door passage set and hinges in brushed nickel.…" at bounding box center [518, 282] width 177 height 24
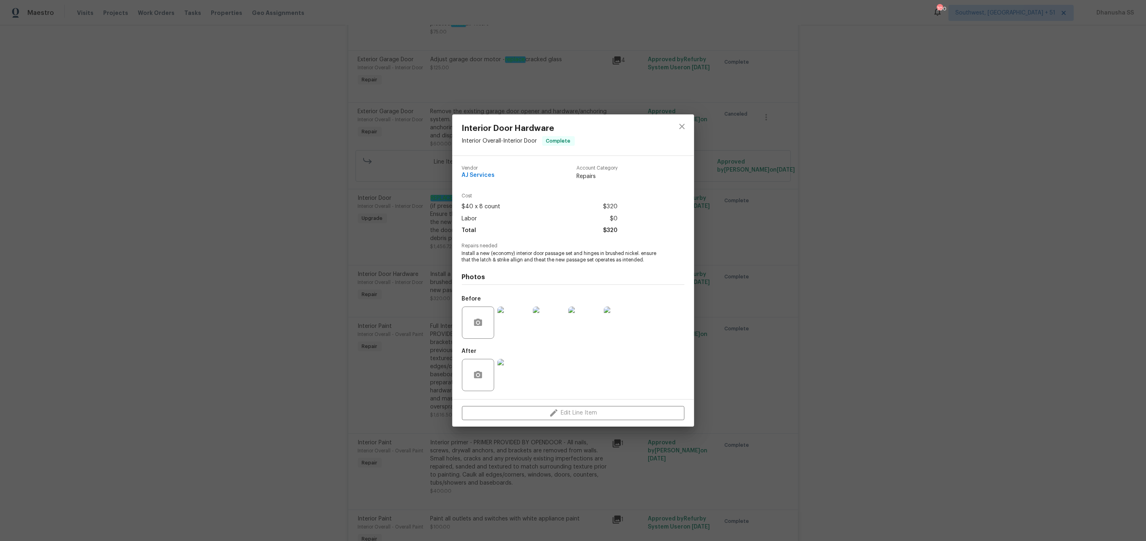
click at [516, 328] on img at bounding box center [513, 323] width 32 height 32
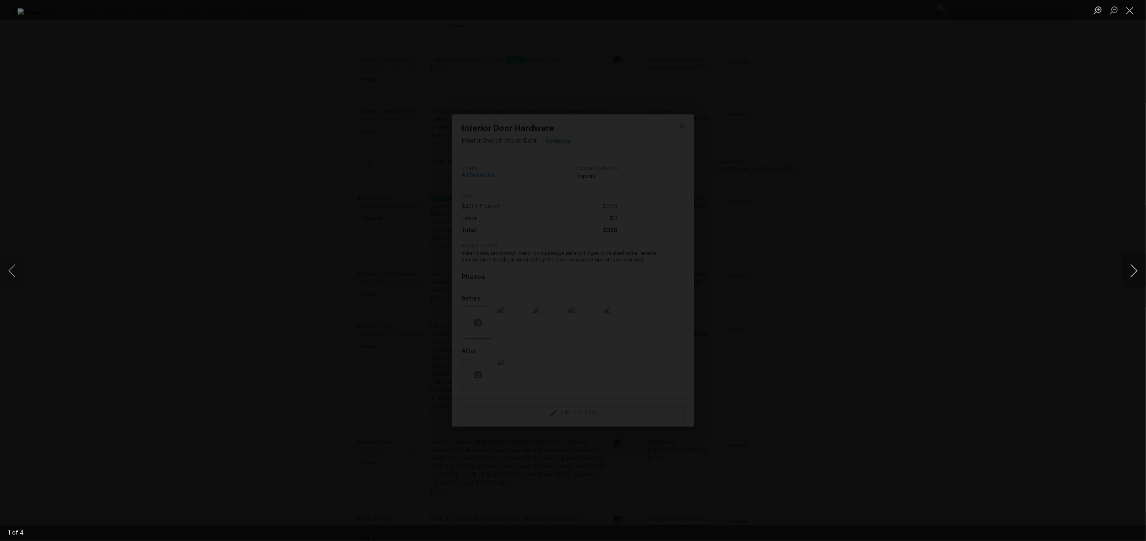
click at [1133, 269] on button "Next image" at bounding box center [1134, 271] width 24 height 32
click at [980, 217] on div "Lightbox" at bounding box center [573, 270] width 1146 height 541
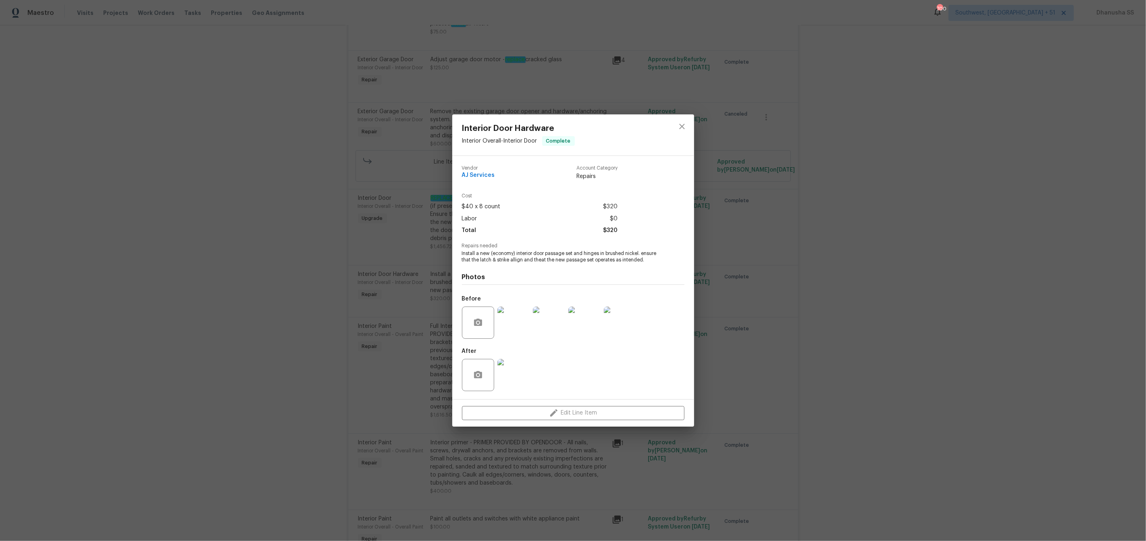
click at [693, 133] on div at bounding box center [682, 134] width 24 height 41
click at [684, 125] on icon "close" at bounding box center [682, 127] width 10 height 10
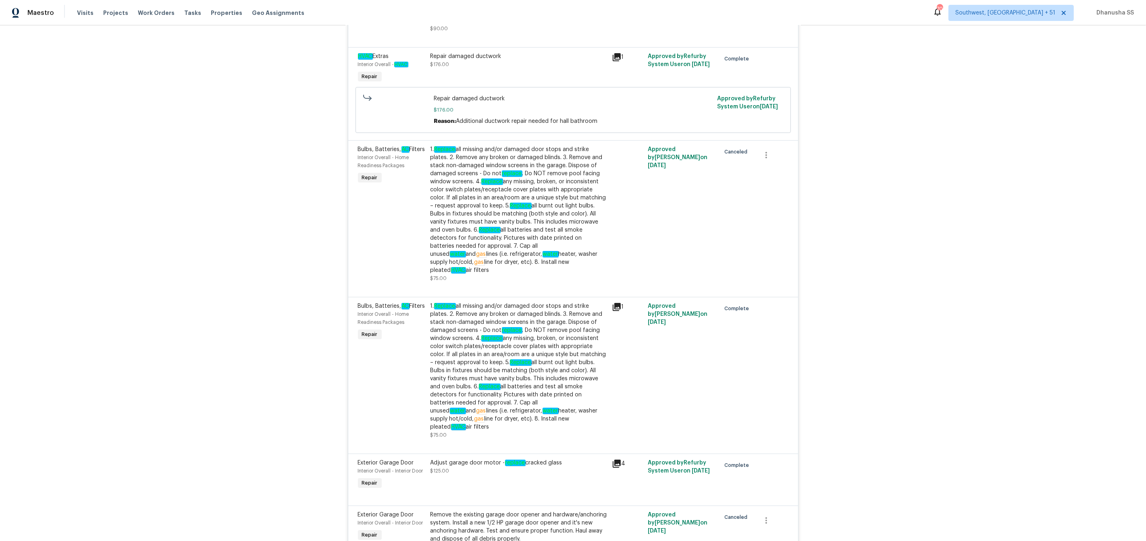
scroll to position [3267, 0]
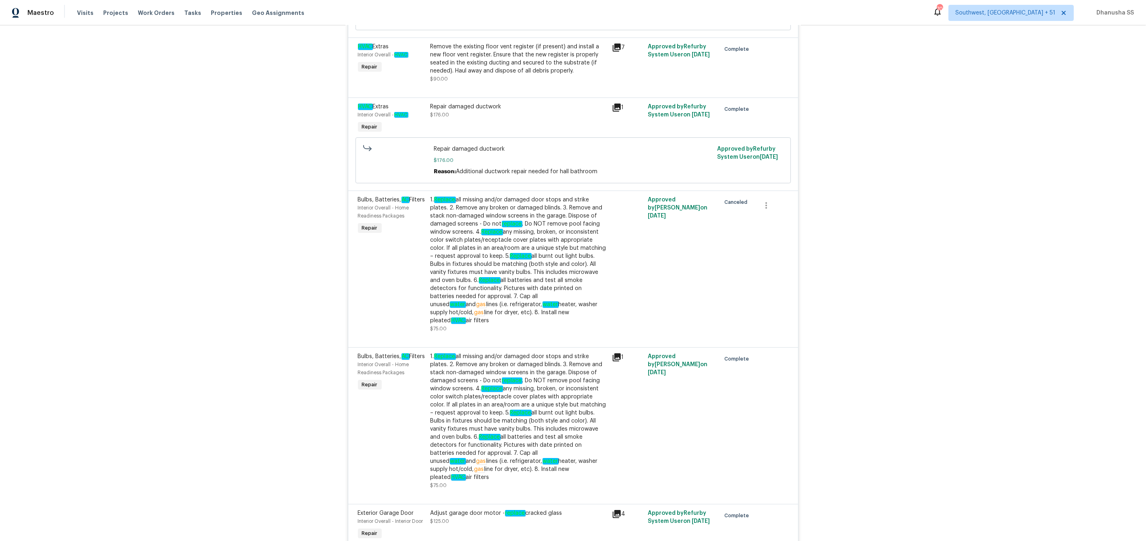
click at [459, 111] on div "Repair damaged ductwork" at bounding box center [518, 107] width 177 height 8
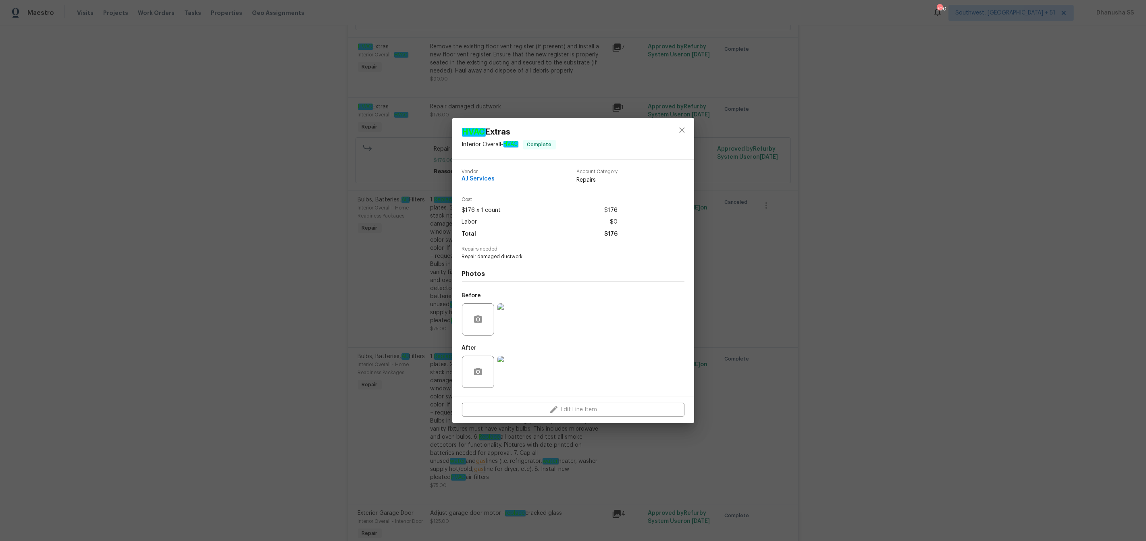
click at [509, 258] on span "Repair damaged ductwork" at bounding box center [562, 257] width 200 height 7
copy span "Repair damaged ductwork"
click at [682, 137] on button "close" at bounding box center [681, 130] width 19 height 19
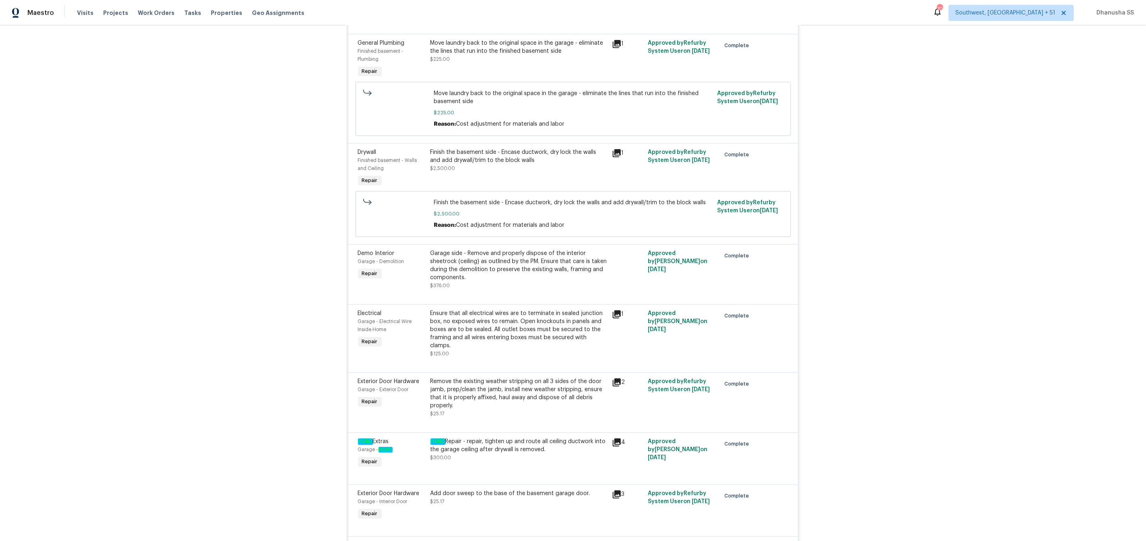
scroll to position [2426, 0]
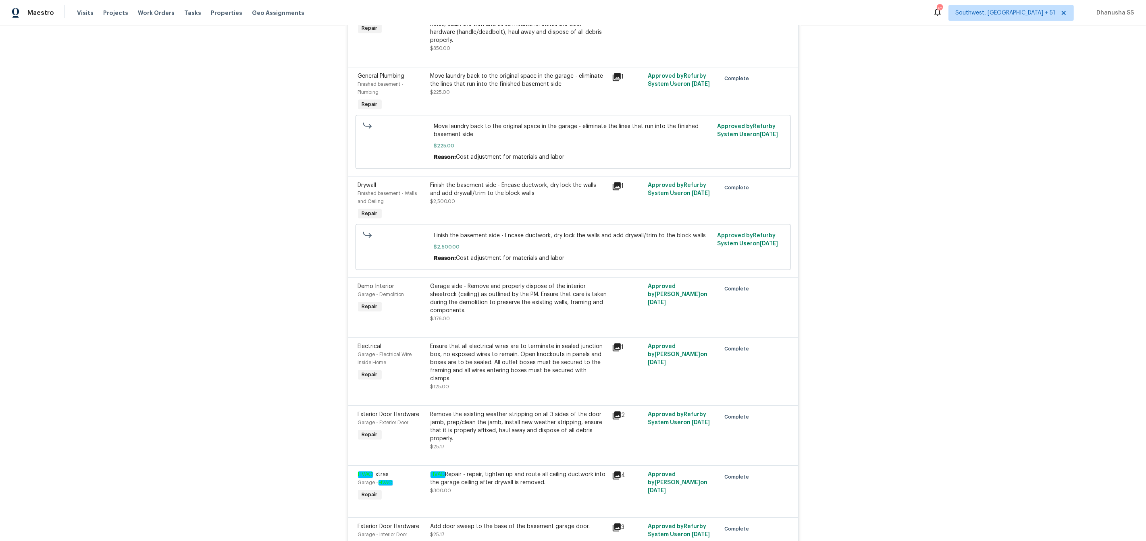
click at [497, 206] on div "Finish the basement side - Encase ductwork, dry lock the walls and add drywall/…" at bounding box center [518, 193] width 177 height 24
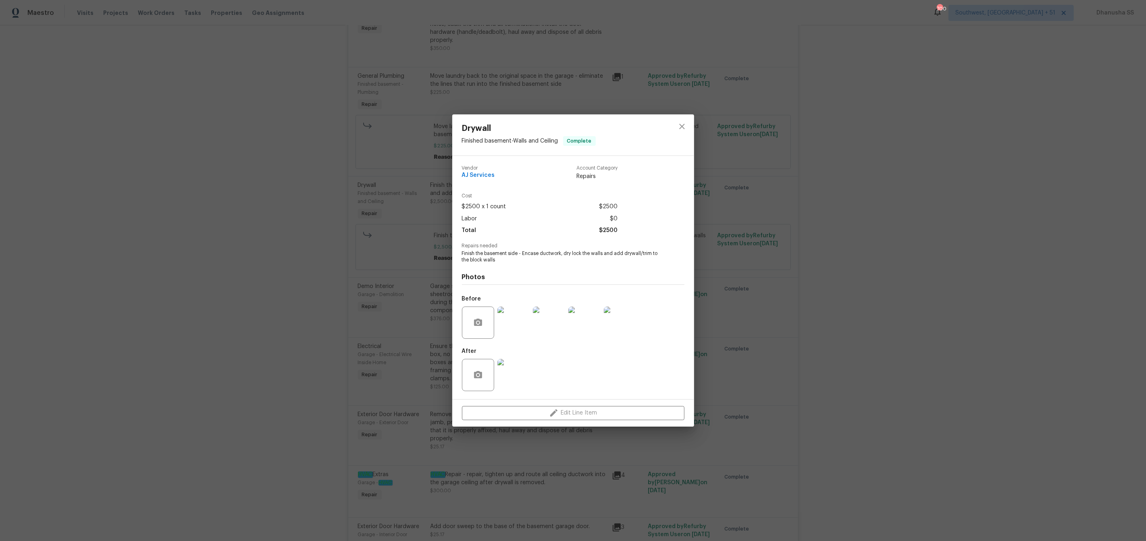
click at [524, 324] on img at bounding box center [513, 323] width 32 height 32
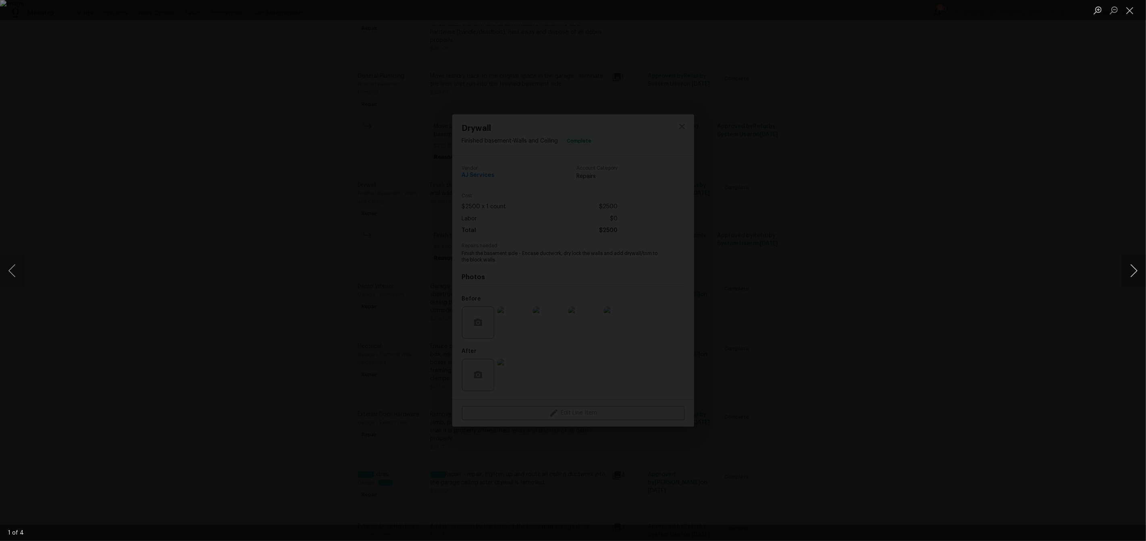
click at [1125, 276] on button "Next image" at bounding box center [1134, 271] width 24 height 32
click at [1129, 12] on button "Close lightbox" at bounding box center [1130, 10] width 16 height 14
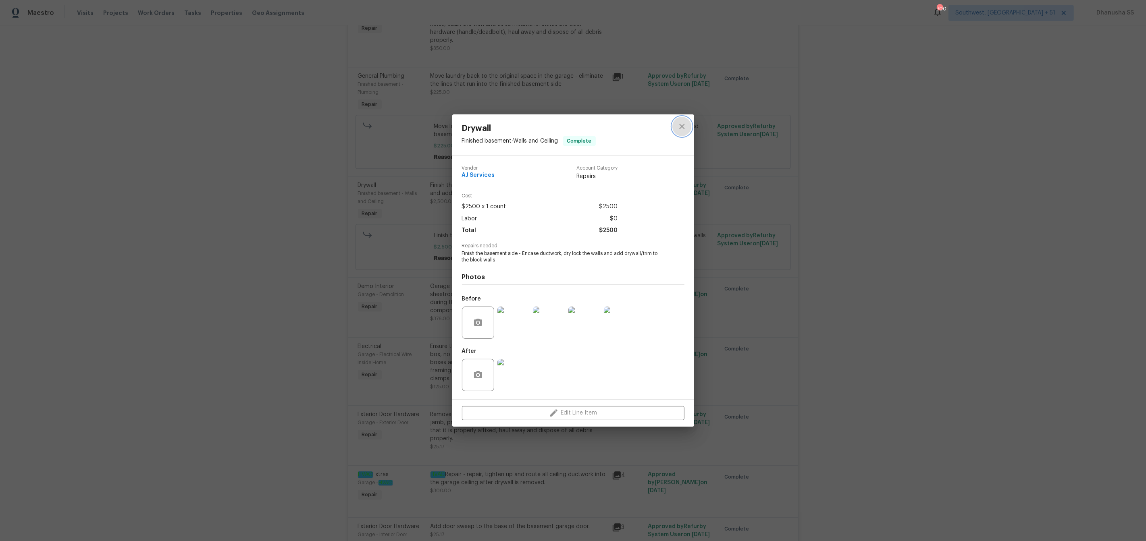
click at [680, 127] on icon "close" at bounding box center [682, 127] width 10 height 10
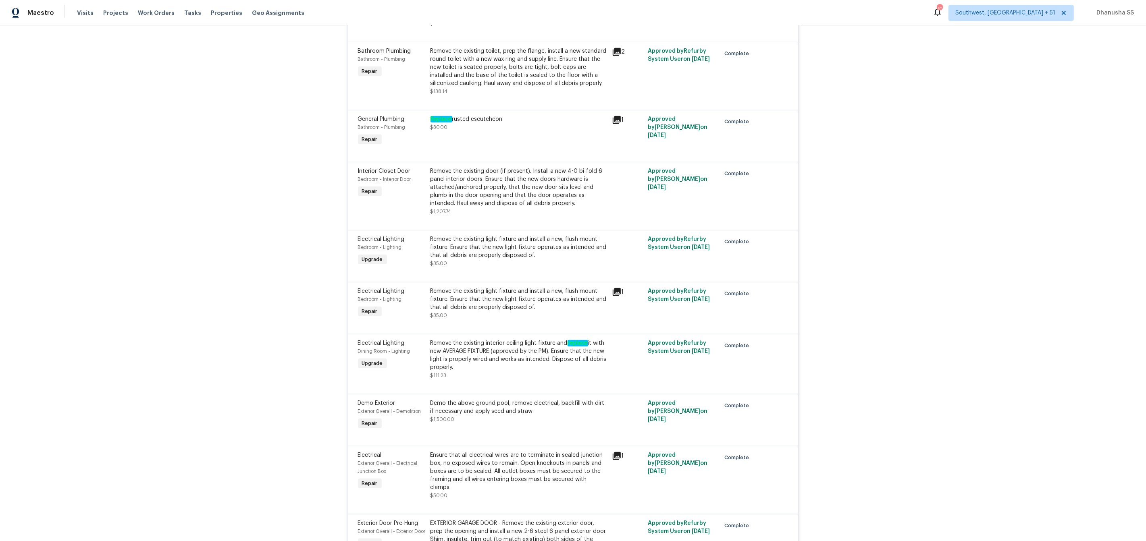
scroll to position [820, 0]
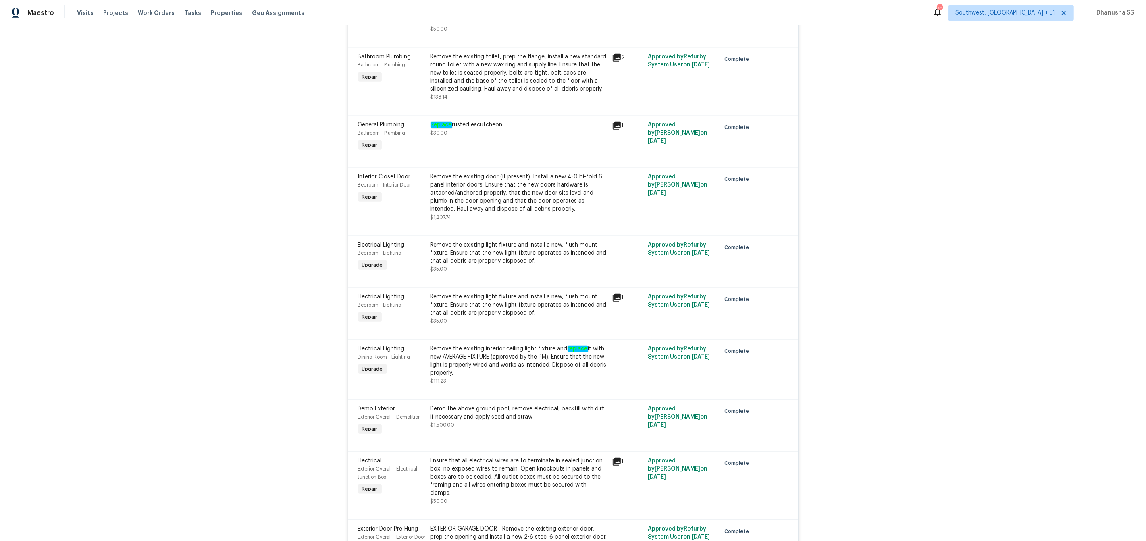
click at [500, 198] on div "Remove the existing door (if present). Install a new 4-0 bi-fold 6 panel interi…" at bounding box center [518, 193] width 177 height 40
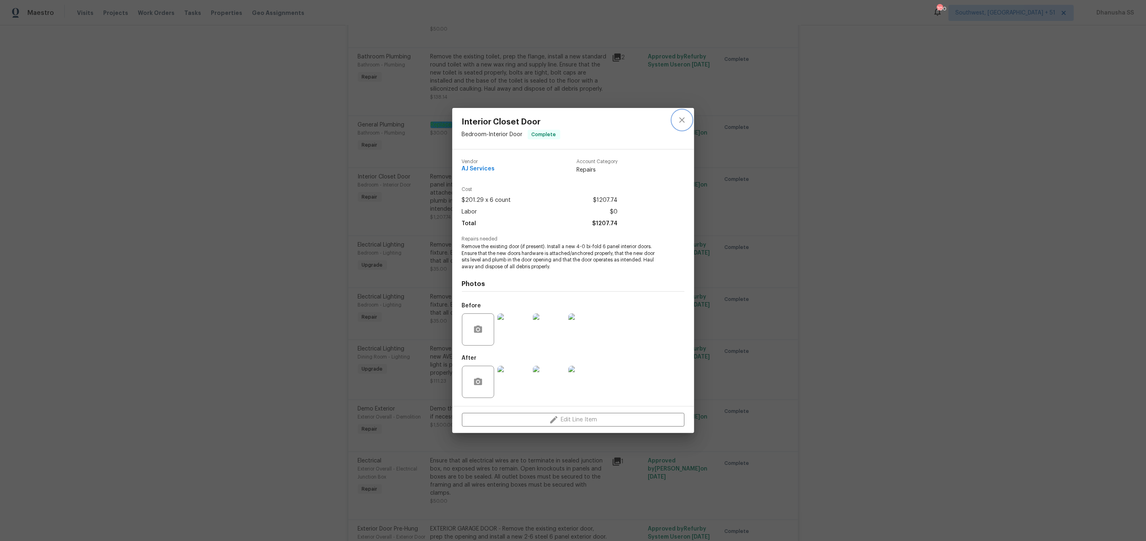
click at [685, 117] on icon "close" at bounding box center [682, 120] width 10 height 10
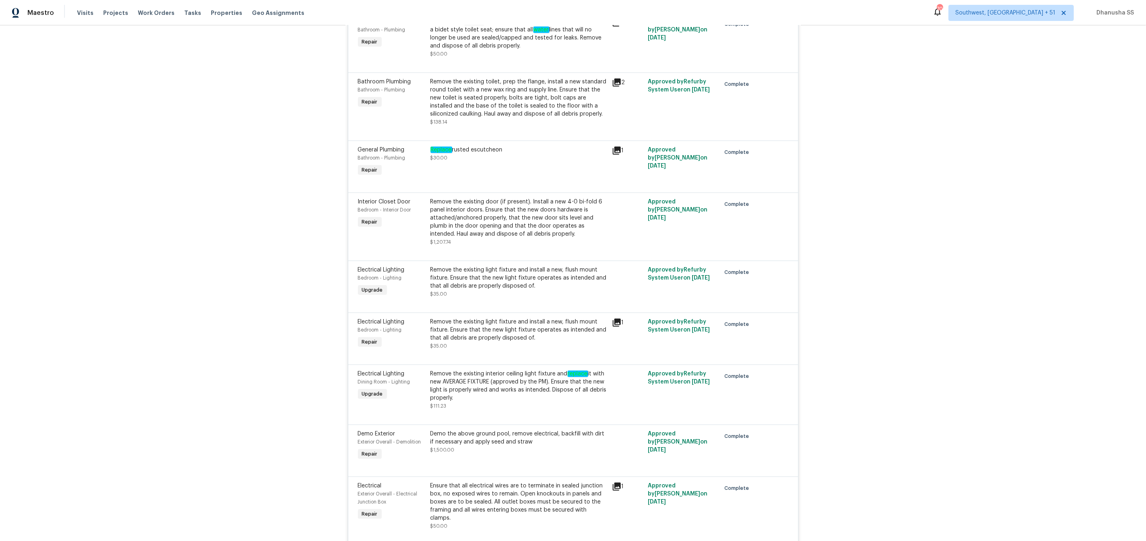
scroll to position [796, 0]
click at [477, 153] on div "Replace rusted escutcheon" at bounding box center [518, 149] width 177 height 8
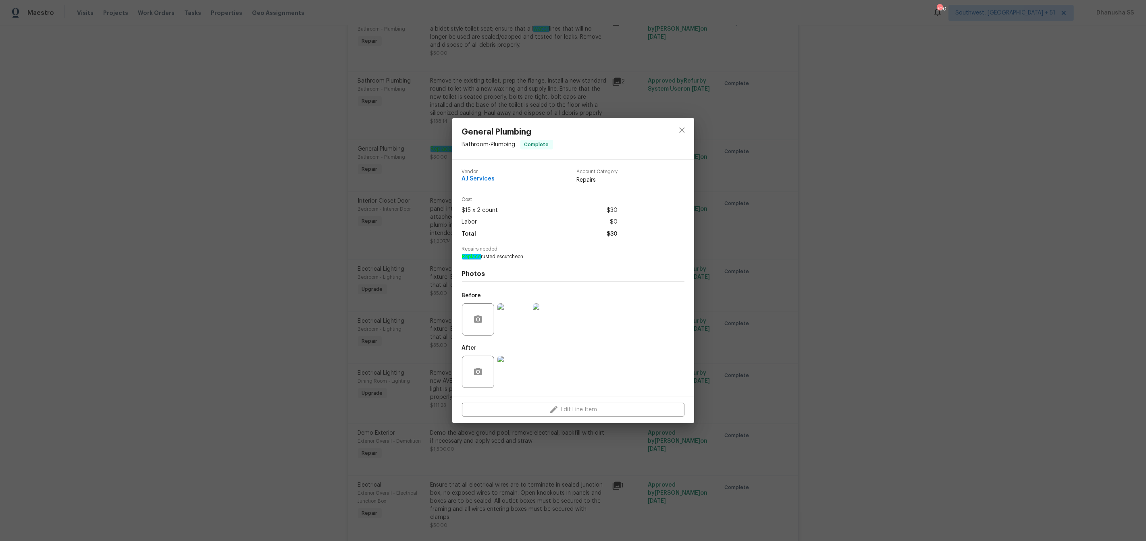
click at [504, 254] on span "Replace rusted escutcheon" at bounding box center [562, 257] width 200 height 7
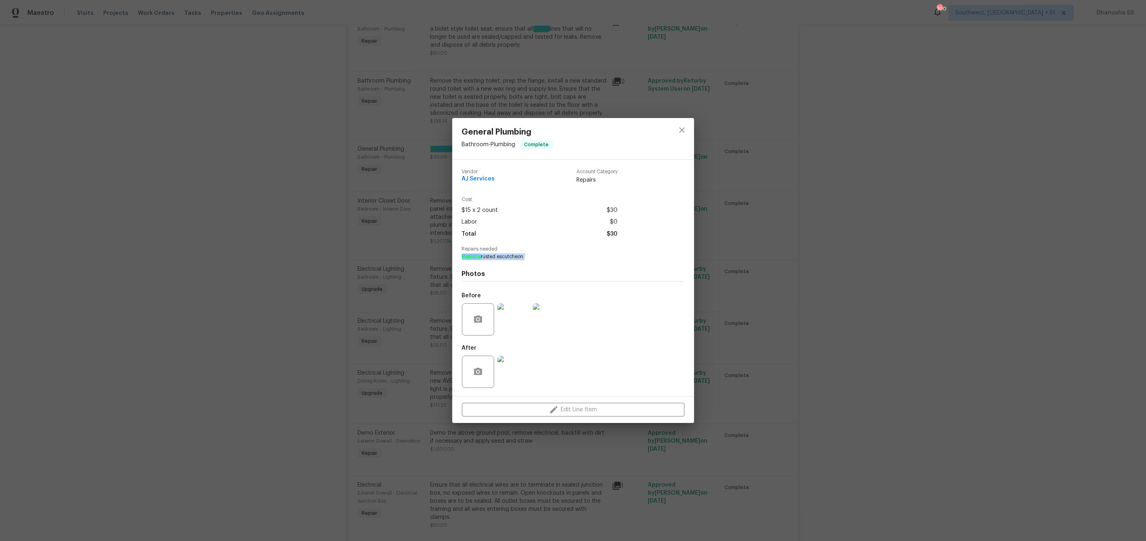
click at [504, 254] on span "Replace rusted escutcheon" at bounding box center [562, 257] width 200 height 7
click at [680, 139] on div at bounding box center [682, 138] width 24 height 41
click at [682, 131] on icon "close" at bounding box center [682, 130] width 10 height 10
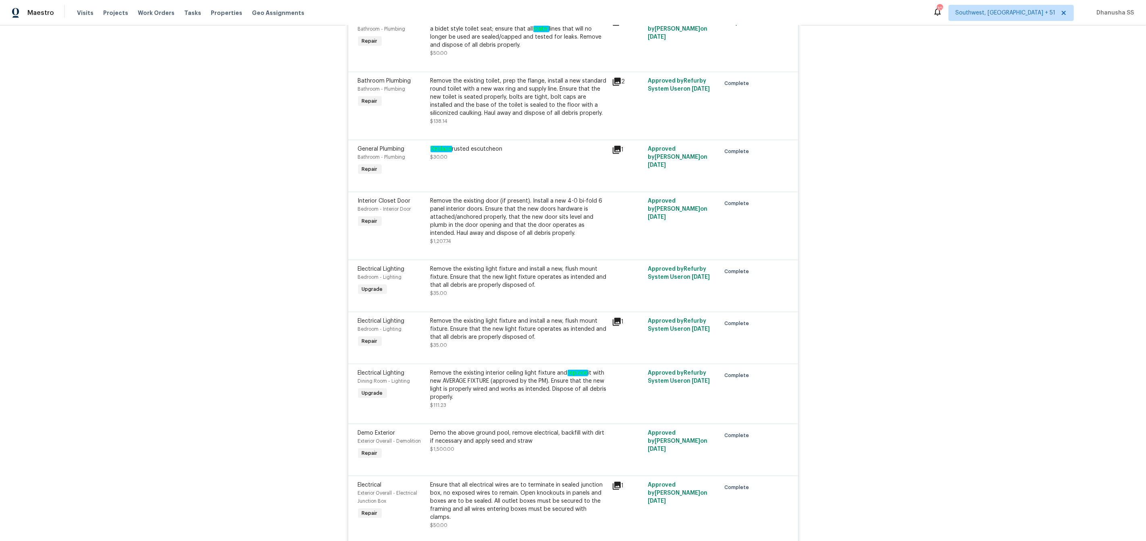
scroll to position [746, 0]
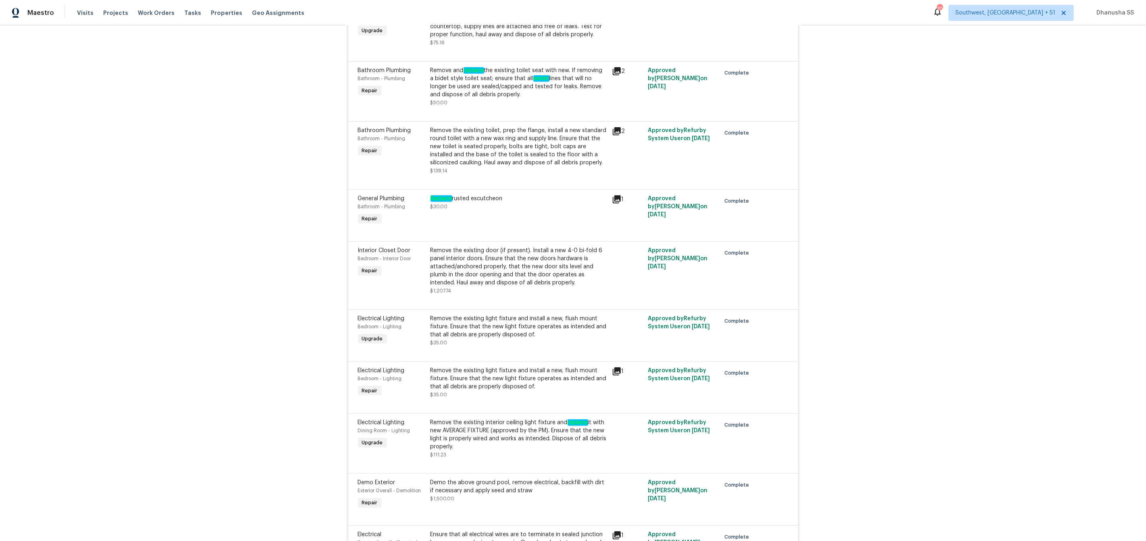
click at [535, 165] on div "Remove the existing toilet, prep the flange, install a new standard round toile…" at bounding box center [518, 147] width 177 height 40
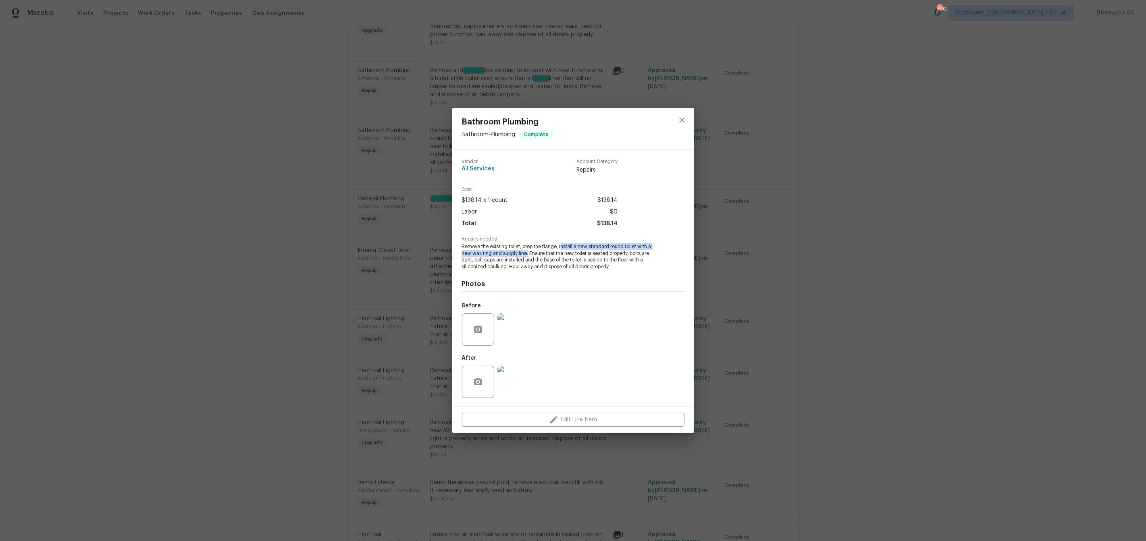
drag, startPoint x: 561, startPoint y: 247, endPoint x: 528, endPoint y: 254, distance: 34.1
click at [528, 254] on span "Remove the existing toilet, prep the flange, install a new standard round toile…" at bounding box center [562, 256] width 200 height 27
copy span "nstall a new standard round toilet with a new wax ring and supply line."
click at [674, 115] on button "close" at bounding box center [681, 119] width 19 height 19
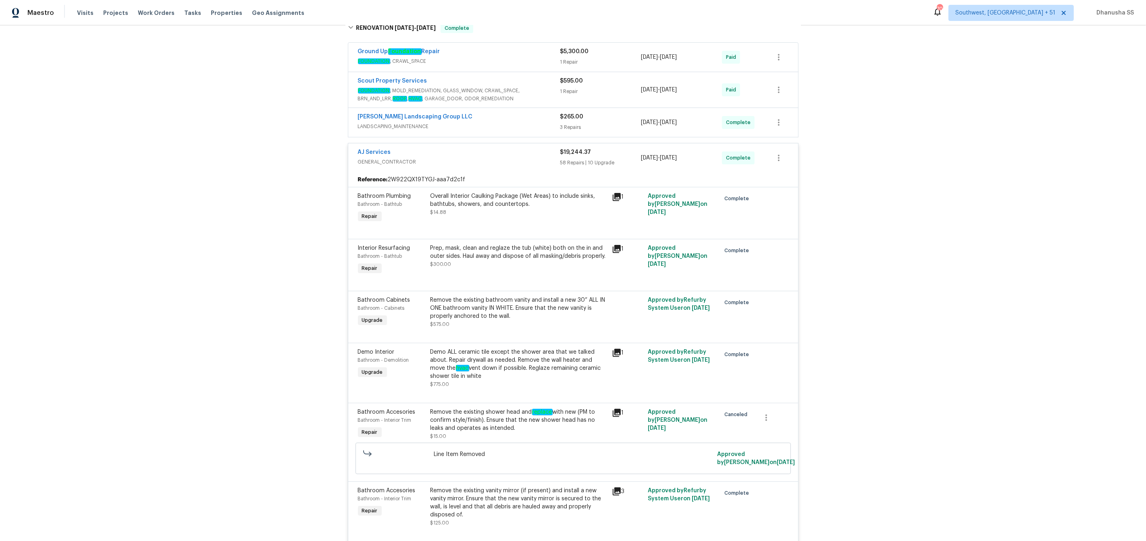
scroll to position [106, 0]
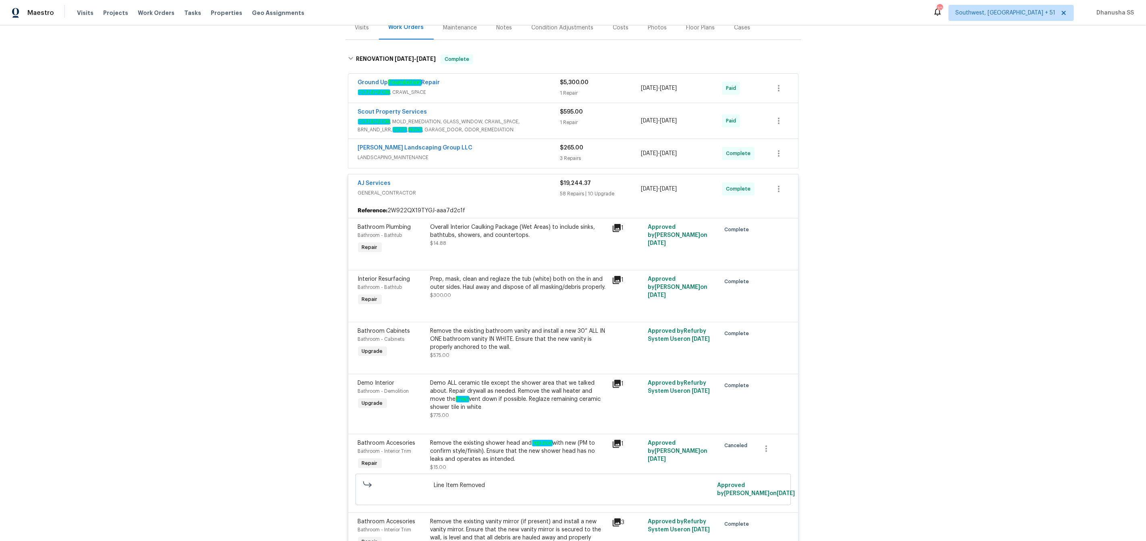
click at [548, 146] on div "[PERSON_NAME] Landscaping Group LLC" at bounding box center [459, 149] width 202 height 10
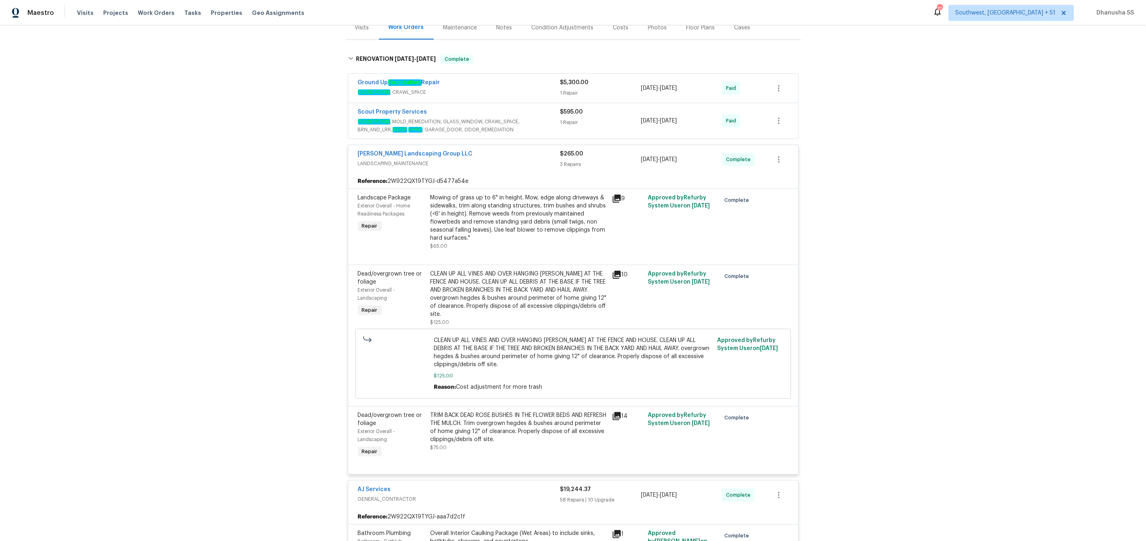
click at [552, 121] on span "FOUNDATION , MOLD_REMEDIATION, GLASS_WINDOW, CRAWL_SPACE, BRN_AND_LRR, ROOF , H…" at bounding box center [459, 126] width 202 height 16
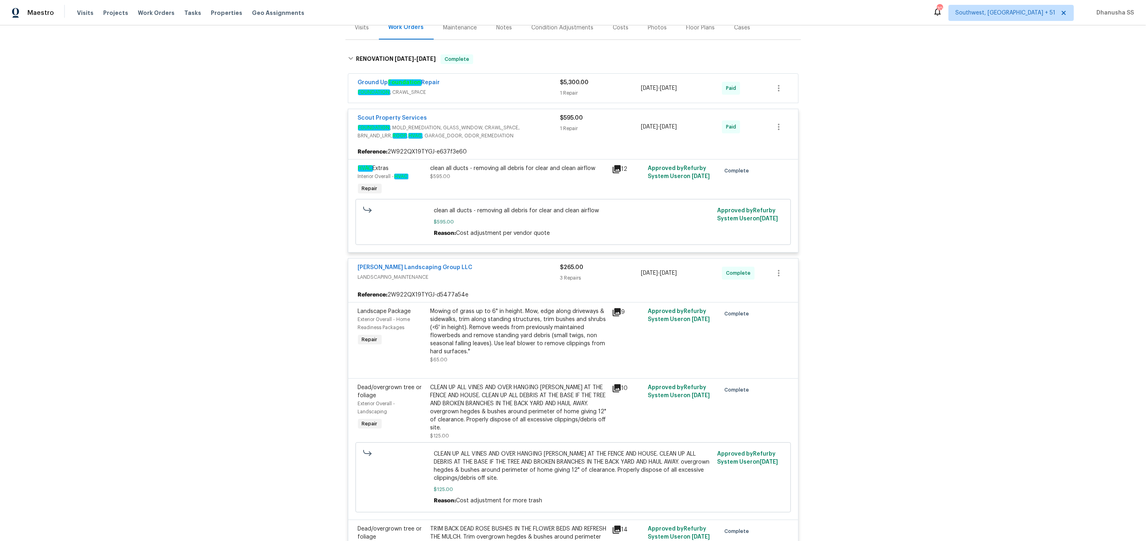
click at [546, 97] on div "Ground Up Foundation Repair FOUNDATION , CRAWL_SPACE" at bounding box center [459, 88] width 202 height 19
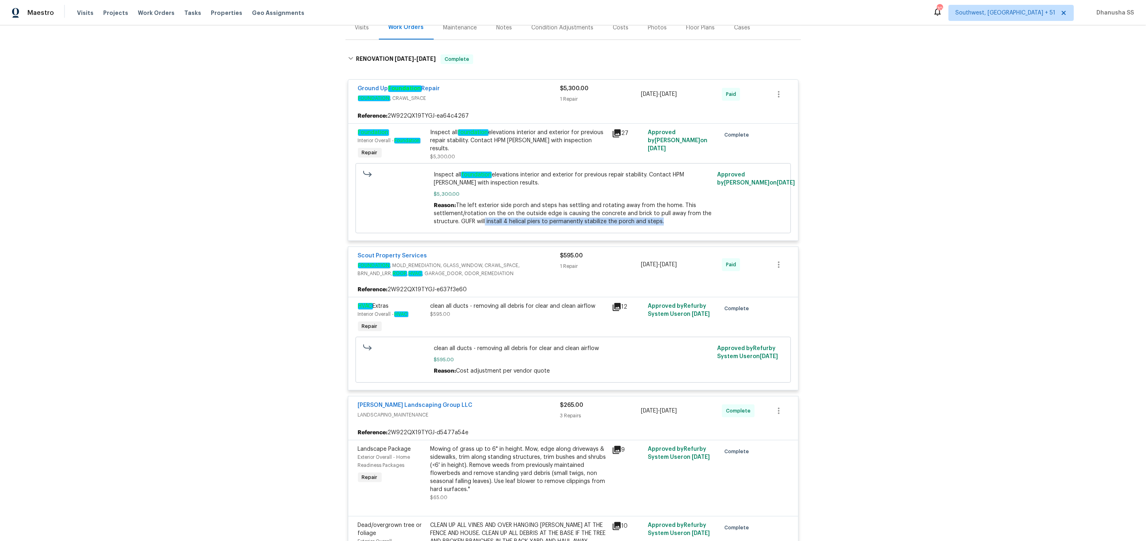
drag, startPoint x: 486, startPoint y: 223, endPoint x: 662, endPoint y: 222, distance: 176.1
click at [662, 222] on div "Reason: The left exterior side porch and steps has settling and rotating away f…" at bounding box center [573, 214] width 279 height 24
copy span "install 4 helical piers to permanently stabilize the porch and steps."
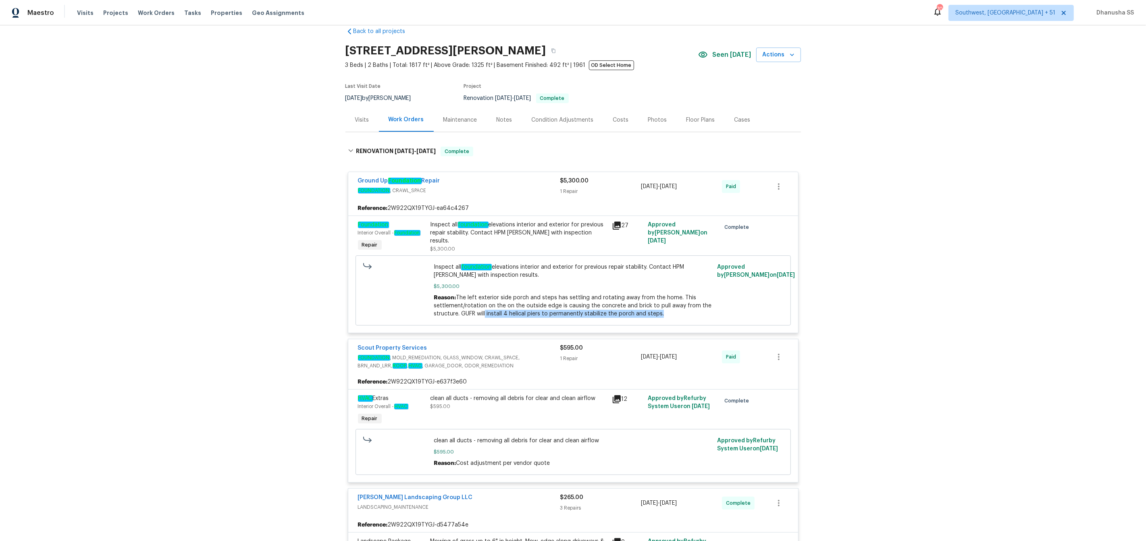
scroll to position [0, 0]
